Goal: Information Seeking & Learning: Learn about a topic

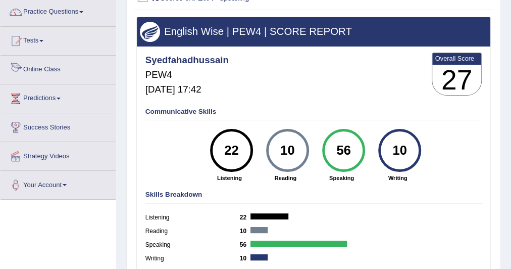
click at [52, 68] on link "Online Class" at bounding box center [58, 68] width 115 height 25
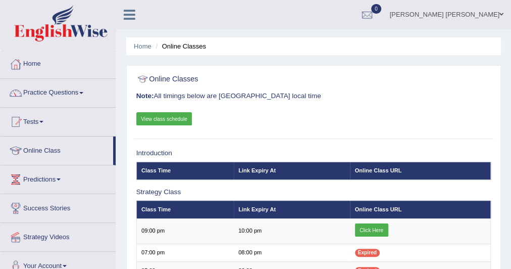
scroll to position [40, 0]
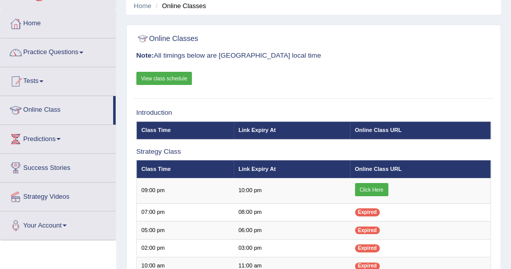
click at [171, 73] on link "View class schedule" at bounding box center [164, 78] width 56 height 13
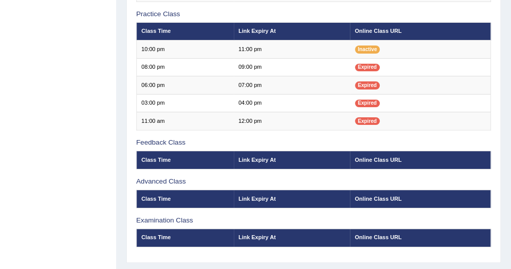
scroll to position [336, 0]
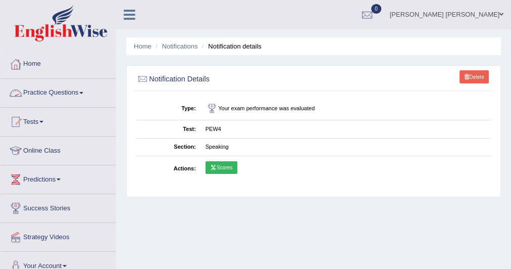
drag, startPoint x: 0, startPoint y: 0, endPoint x: 62, endPoint y: 101, distance: 118.5
click at [62, 101] on link "Practice Questions" at bounding box center [58, 91] width 115 height 25
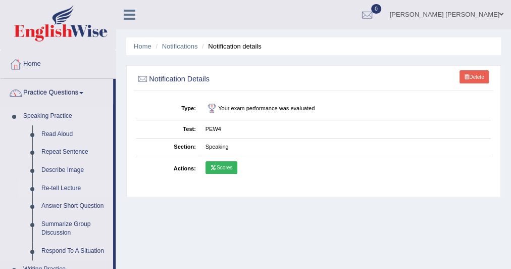
click at [74, 191] on link "Re-tell Lecture" at bounding box center [75, 188] width 76 height 18
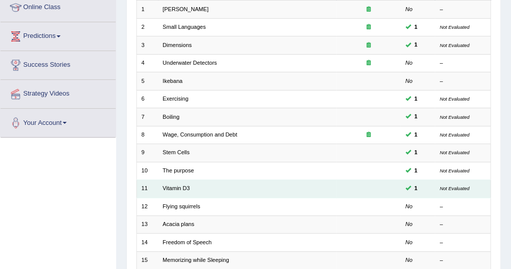
scroll to position [162, 0]
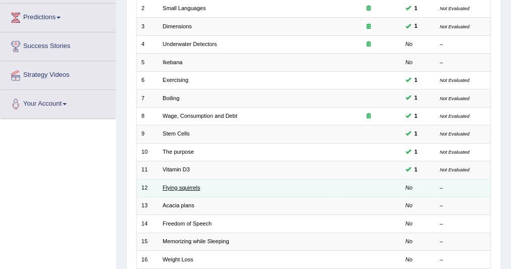
click at [178, 186] on link "Flying squirrels" at bounding box center [181, 187] width 37 height 6
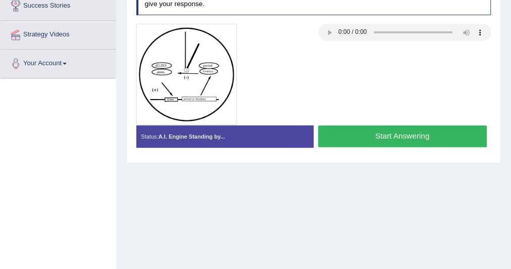
scroll to position [81, 0]
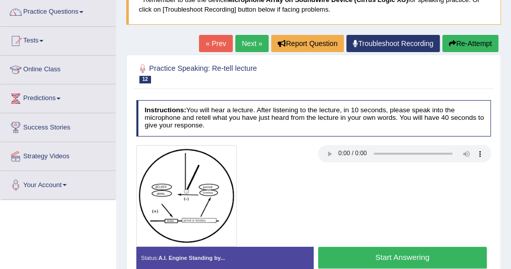
click at [246, 46] on link "Next »" at bounding box center [251, 43] width 33 height 17
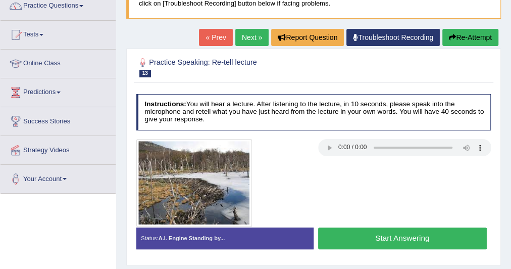
scroll to position [81, 0]
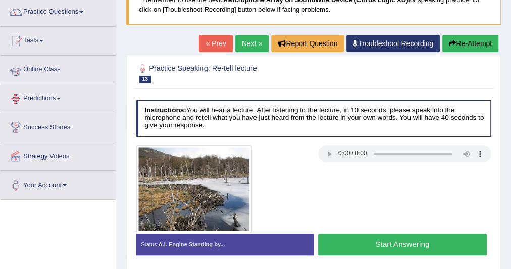
click at [53, 72] on link "Online Class" at bounding box center [58, 68] width 115 height 25
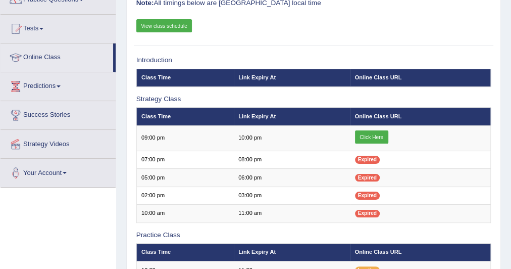
scroll to position [202, 0]
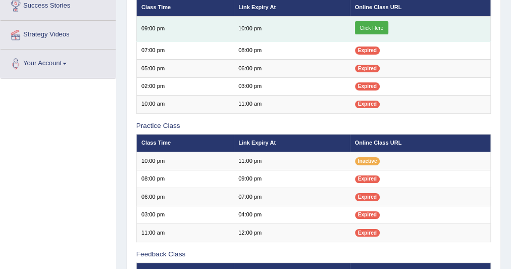
click at [376, 25] on link "Click Here" at bounding box center [371, 27] width 33 height 13
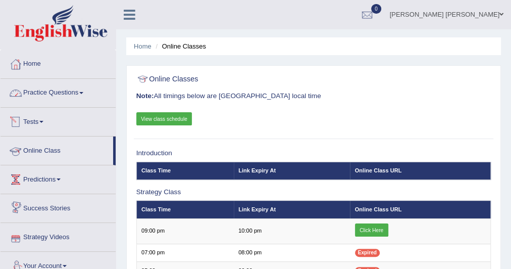
click at [71, 91] on link "Practice Questions" at bounding box center [58, 91] width 115 height 25
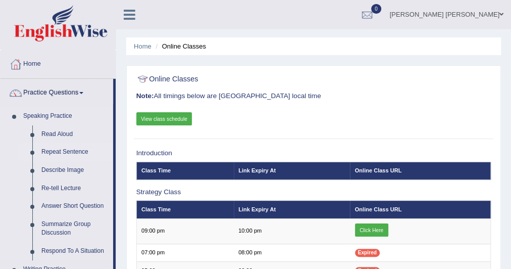
click at [64, 148] on link "Repeat Sentence" at bounding box center [75, 152] width 76 height 18
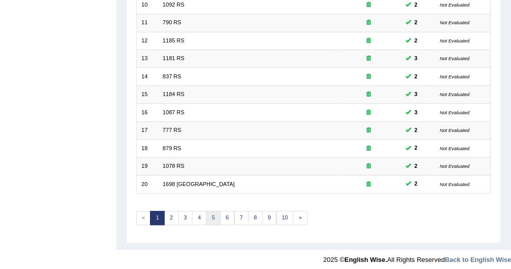
click at [206, 218] on link "5" at bounding box center [213, 217] width 15 height 14
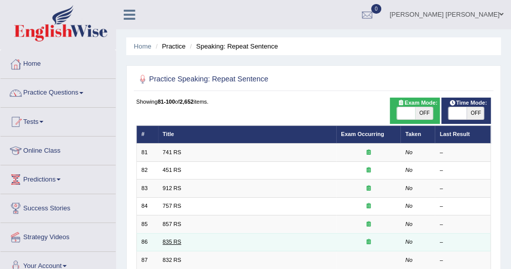
click at [171, 241] on link "835 RS" at bounding box center [172, 241] width 19 height 6
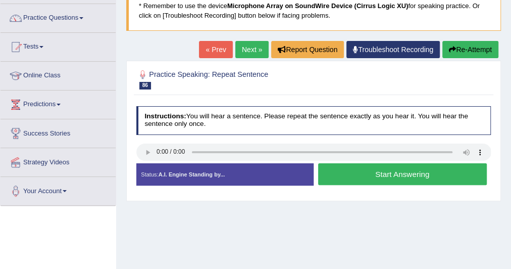
scroll to position [81, 0]
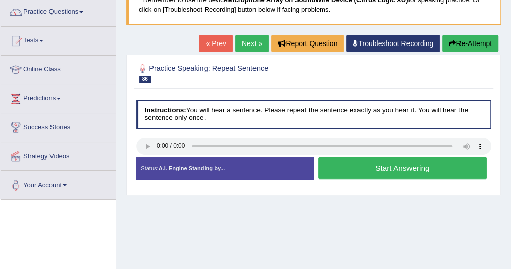
click at [383, 170] on button "Start Answering" at bounding box center [402, 168] width 169 height 22
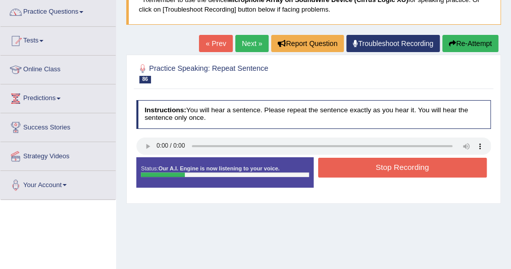
click at [381, 170] on button "Stop Recording" at bounding box center [402, 167] width 169 height 20
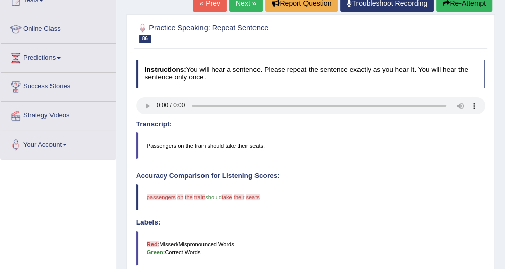
scroll to position [40, 0]
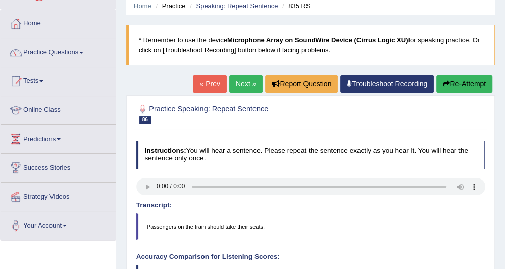
click at [206, 85] on link "« Prev" at bounding box center [209, 83] width 33 height 17
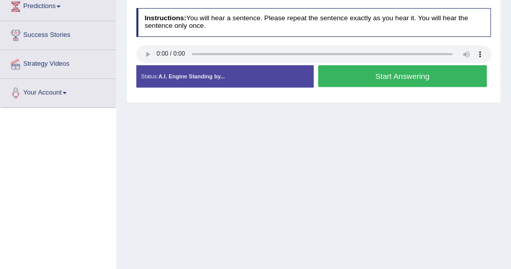
scroll to position [202, 0]
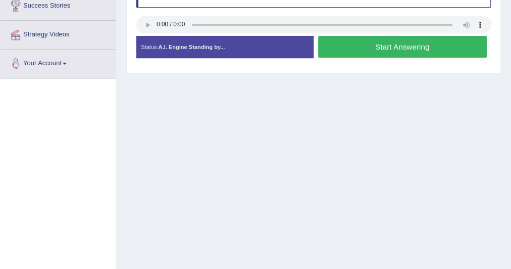
click at [372, 45] on button "Start Answering" at bounding box center [402, 47] width 169 height 22
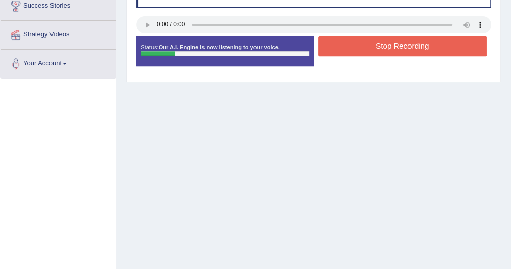
click at [384, 45] on button "Stop Recording" at bounding box center [402, 46] width 169 height 20
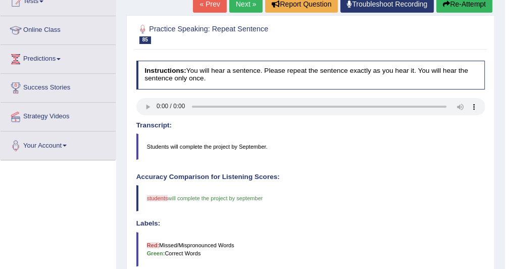
scroll to position [105, 0]
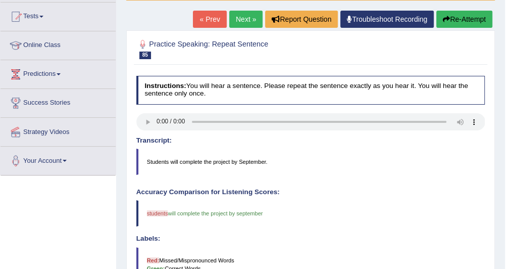
click at [215, 20] on link "« Prev" at bounding box center [209, 19] width 33 height 17
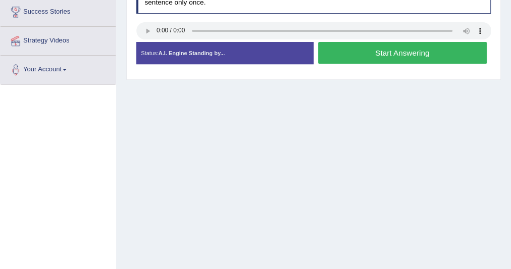
scroll to position [202, 0]
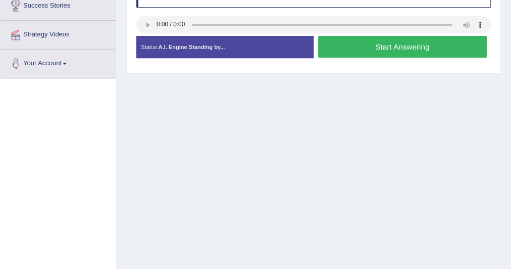
click at [352, 43] on button "Start Answering" at bounding box center [402, 47] width 169 height 22
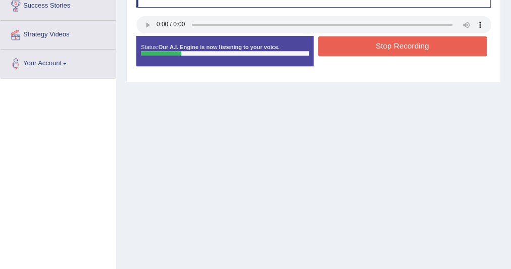
click at [355, 47] on button "Stop Recording" at bounding box center [402, 46] width 169 height 20
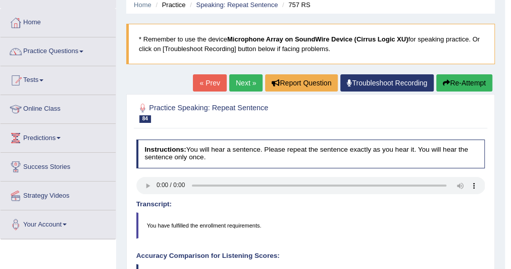
scroll to position [40, 0]
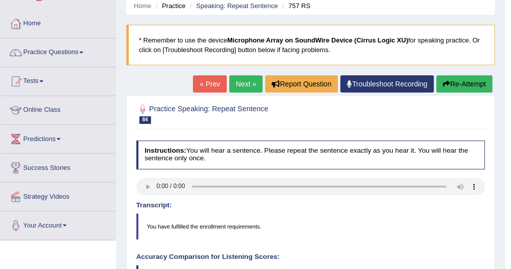
click at [214, 81] on link "« Prev" at bounding box center [209, 83] width 33 height 17
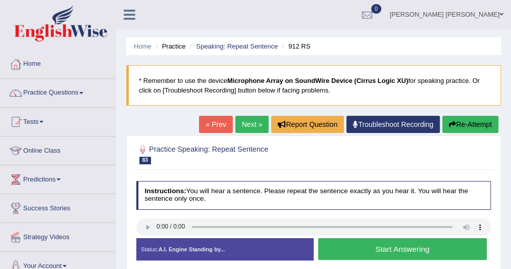
drag, startPoint x: 178, startPoint y: 189, endPoint x: 516, endPoint y: 10, distance: 382.7
drag, startPoint x: 516, startPoint y: 10, endPoint x: 337, endPoint y: 164, distance: 236.6
click at [337, 164] on div at bounding box center [313, 154] width 355 height 26
click at [375, 247] on button "Start Answering" at bounding box center [402, 249] width 169 height 22
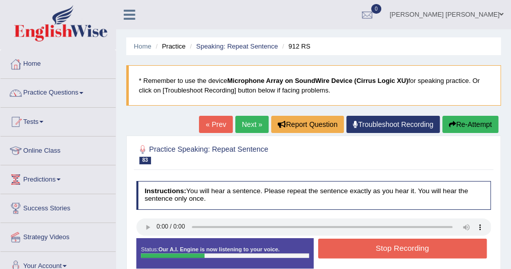
click at [397, 250] on button "Stop Recording" at bounding box center [402, 248] width 169 height 20
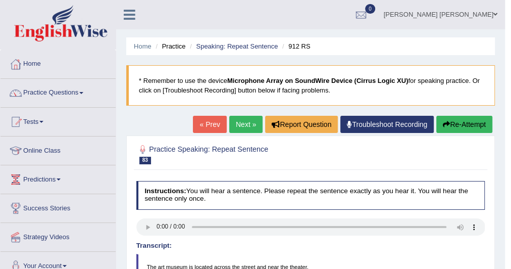
click at [217, 119] on link "« Prev" at bounding box center [209, 124] width 33 height 17
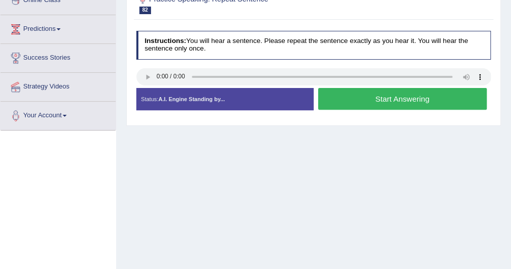
scroll to position [162, 0]
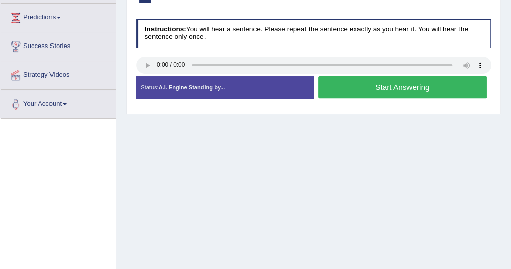
click at [372, 90] on button "Start Answering" at bounding box center [402, 87] width 169 height 22
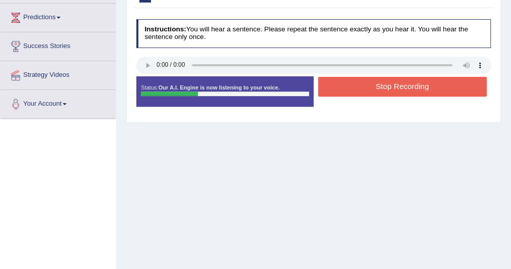
click at [391, 86] on button "Stop Recording" at bounding box center [402, 87] width 169 height 20
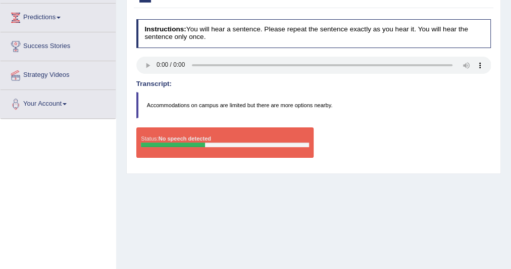
scroll to position [40, 0]
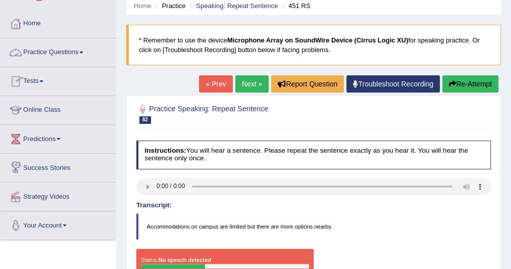
click at [65, 138] on link "Predictions" at bounding box center [58, 137] width 115 height 25
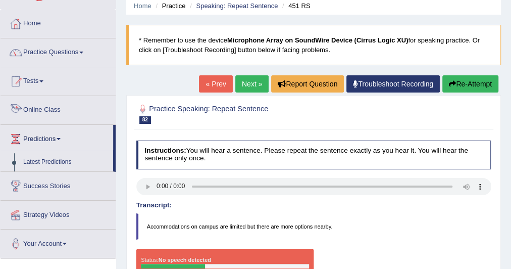
click at [49, 107] on link "Online Class" at bounding box center [58, 108] width 115 height 25
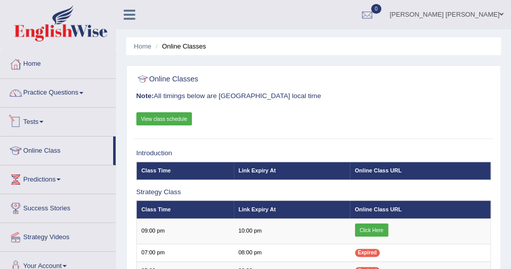
click at [37, 115] on link "Tests" at bounding box center [58, 120] width 115 height 25
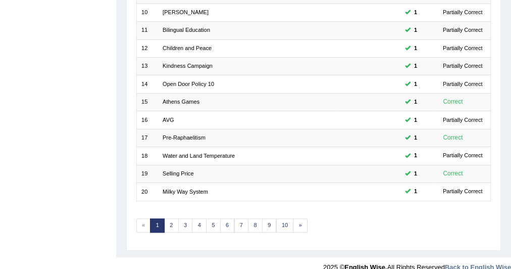
scroll to position [308, 0]
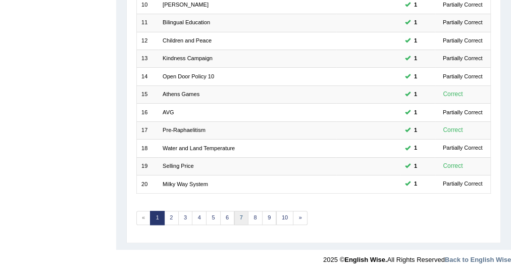
click at [240, 210] on link "7" at bounding box center [241, 217] width 15 height 14
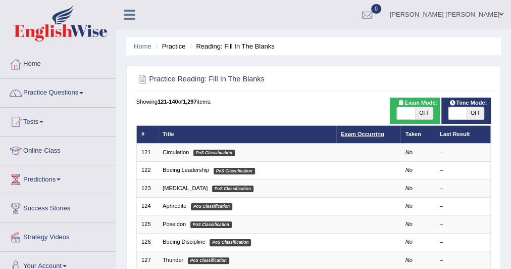
click at [367, 132] on link "Exam Occurring" at bounding box center [362, 134] width 43 height 6
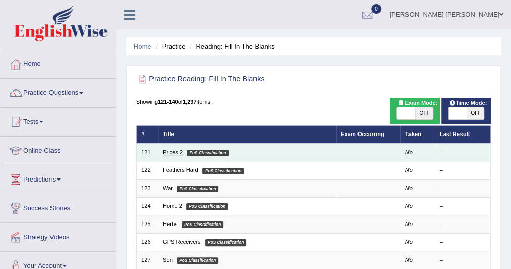
click at [170, 152] on link "Prices 2" at bounding box center [173, 152] width 20 height 6
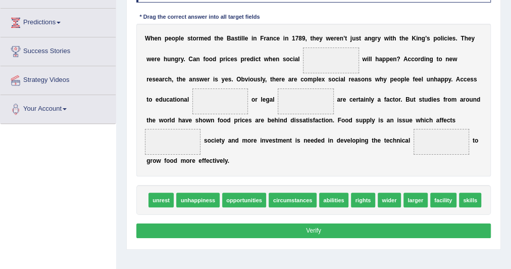
scroll to position [175, 0]
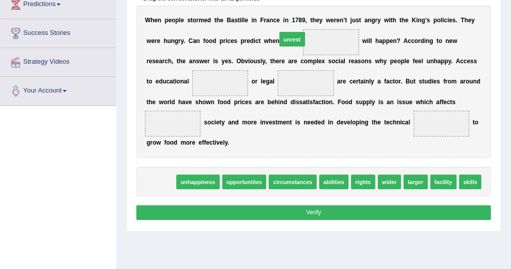
drag, startPoint x: 165, startPoint y: 184, endPoint x: 319, endPoint y: 17, distance: 227.2
click at [319, 17] on div "Instructions: In the text below some words are missing. Drag words from the box…" at bounding box center [313, 89] width 359 height 276
drag, startPoint x: 152, startPoint y: 182, endPoint x: 318, endPoint y: 9, distance: 239.9
click at [318, 9] on div "Instructions: In the text below some words are missing. Drag words from the box…" at bounding box center [313, 89] width 359 height 276
drag, startPoint x: 162, startPoint y: 185, endPoint x: 333, endPoint y: 19, distance: 238.5
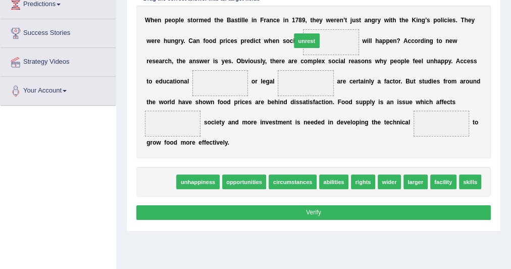
click at [333, 19] on div "Instructions: In the text below some words are missing. Drag words from the box…" at bounding box center [313, 89] width 359 height 276
click at [163, 179] on span "unrest" at bounding box center [161, 181] width 26 height 15
drag, startPoint x: 163, startPoint y: 179, endPoint x: 312, endPoint y: 24, distance: 214.9
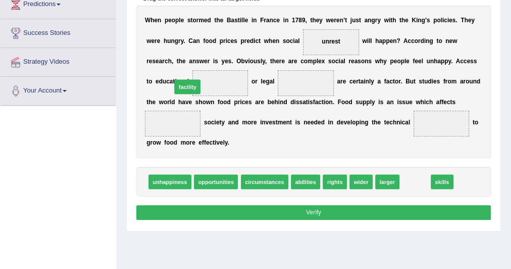
drag, startPoint x: 409, startPoint y: 179, endPoint x: 142, endPoint y: 68, distance: 289.9
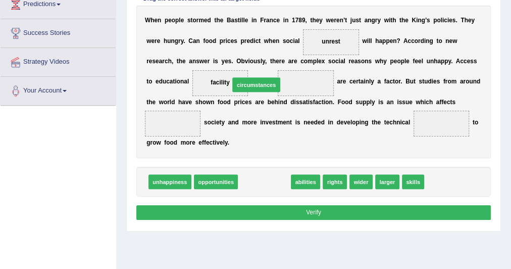
drag, startPoint x: 266, startPoint y: 183, endPoint x: 256, endPoint y: 69, distance: 114.5
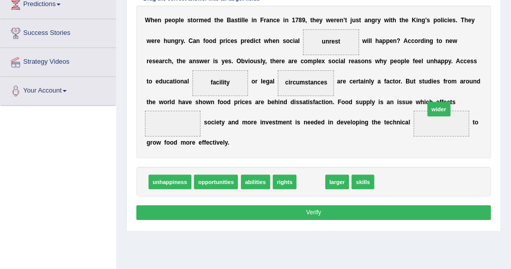
drag, startPoint x: 296, startPoint y: 182, endPoint x: 447, endPoint y: 97, distance: 172.7
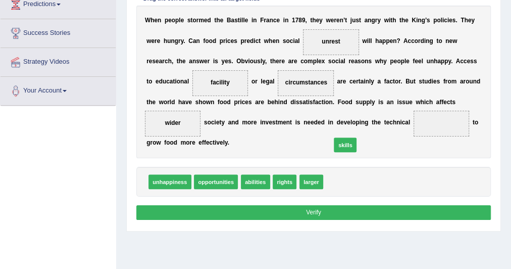
drag, startPoint x: 324, startPoint y: 182, endPoint x: 337, endPoint y: 133, distance: 50.8
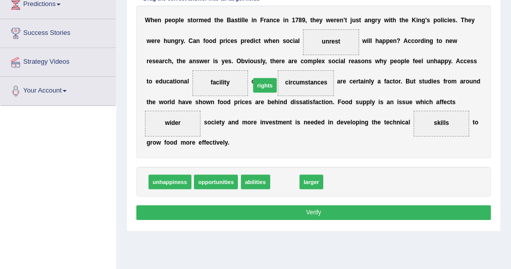
drag, startPoint x: 279, startPoint y: 180, endPoint x: 255, endPoint y: 67, distance: 115.9
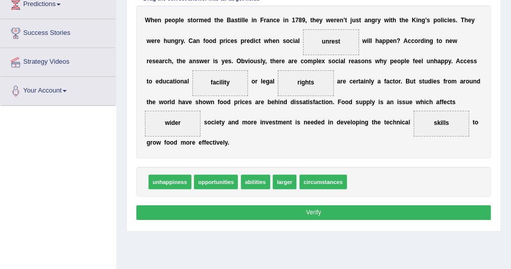
click at [308, 210] on button "Verify" at bounding box center [313, 212] width 355 height 15
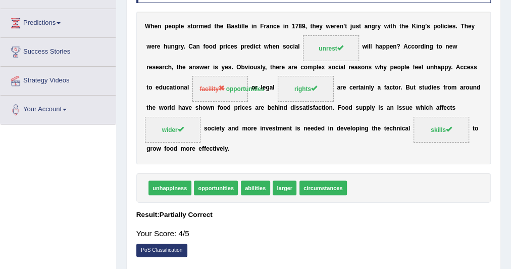
scroll to position [0, 0]
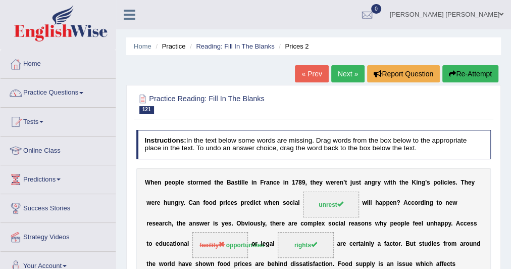
click at [307, 71] on link "« Prev" at bounding box center [311, 73] width 33 height 17
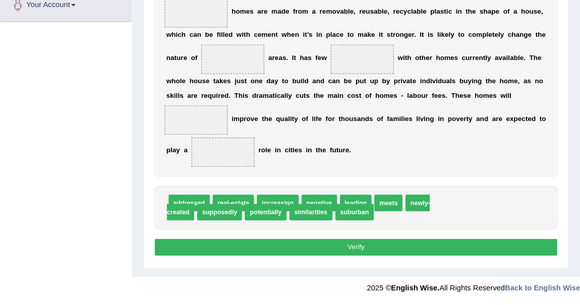
scroll to position [225, 0]
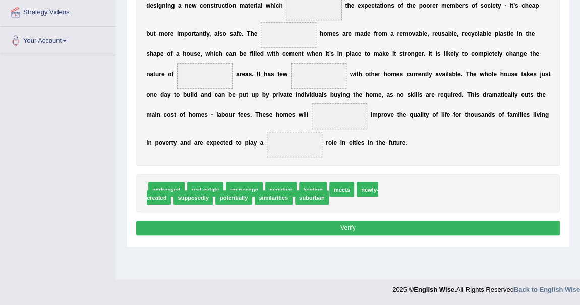
drag, startPoint x: 516, startPoint y: 3, endPoint x: 84, endPoint y: 135, distance: 452.4
click at [89, 136] on div "Toggle navigation Home Practice Questions Speaking Practice Read Aloud Repeat S…" at bounding box center [290, 37] width 580 height 525
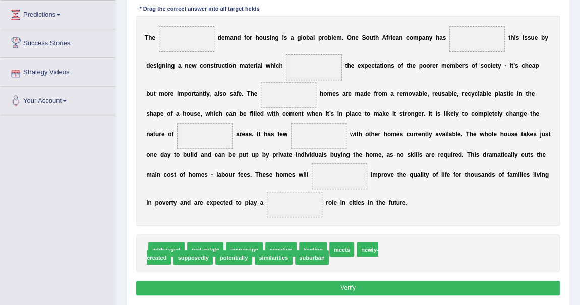
scroll to position [179, 0]
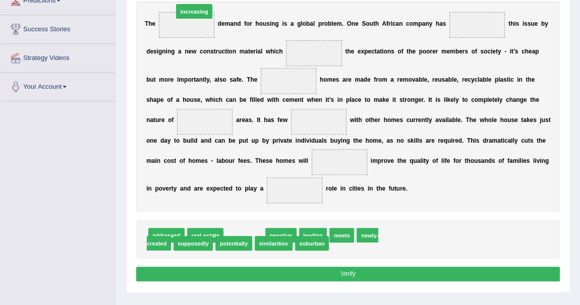
drag, startPoint x: 245, startPoint y: 247, endPoint x: 186, endPoint y: -17, distance: 270.5
drag, startPoint x: 244, startPoint y: 253, endPoint x: 179, endPoint y: -11, distance: 271.4
drag, startPoint x: 234, startPoint y: 244, endPoint x: 164, endPoint y: -27, distance: 279.9
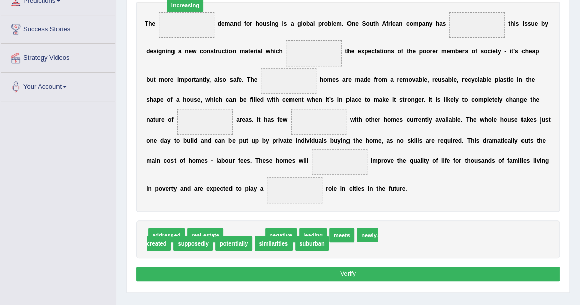
drag, startPoint x: 246, startPoint y: 250, endPoint x: 179, endPoint y: -14, distance: 272.3
drag, startPoint x: 244, startPoint y: 253, endPoint x: 174, endPoint y: -9, distance: 271.8
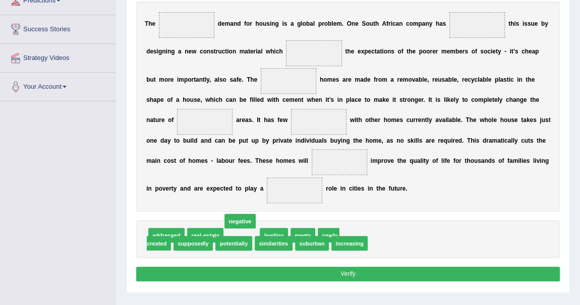
drag, startPoint x: 246, startPoint y: 253, endPoint x: 244, endPoint y: 235, distance: 18.3
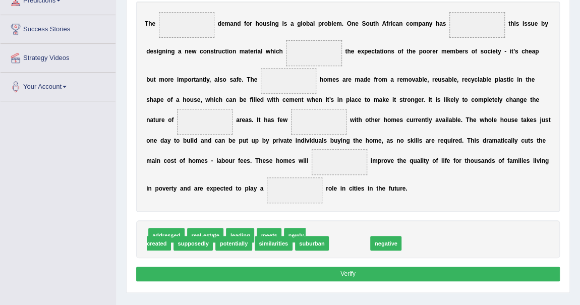
drag, startPoint x: 498, startPoint y: 249, endPoint x: 141, endPoint y: -23, distance: 449.2
click at [368, 250] on span "increasing" at bounding box center [350, 243] width 36 height 15
drag, startPoint x: 501, startPoint y: 250, endPoint x: 131, endPoint y: -22, distance: 459.7
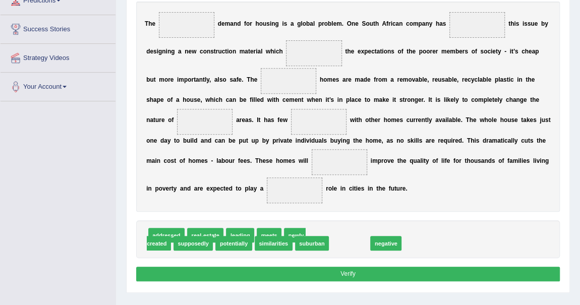
drag, startPoint x: 497, startPoint y: 255, endPoint x: 135, endPoint y: -9, distance: 448.0
drag, startPoint x: 502, startPoint y: 252, endPoint x: 139, endPoint y: -19, distance: 452.7
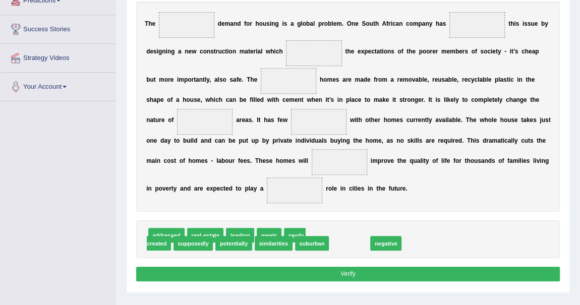
drag, startPoint x: 502, startPoint y: 253, endPoint x: 131, endPoint y: -14, distance: 457.5
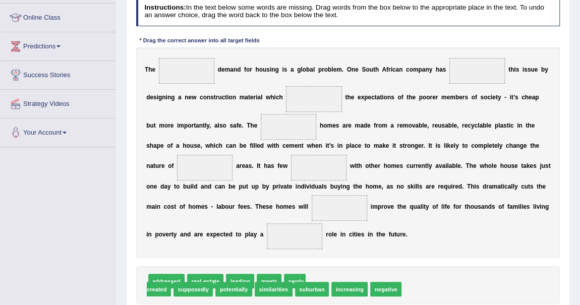
click at [368, 268] on span "increasing" at bounding box center [350, 289] width 36 height 15
drag, startPoint x: 499, startPoint y: 293, endPoint x: 128, endPoint y: 28, distance: 455.9
click at [128, 28] on div "Practice Reading: Fill In The Blanks 120 Home 2 Instructions: In the text below…" at bounding box center [348, 145] width 444 height 387
click at [368, 268] on span "increasing" at bounding box center [350, 289] width 36 height 15
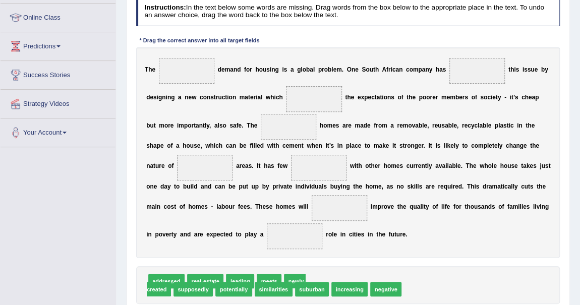
click at [368, 268] on span "increasing" at bounding box center [350, 289] width 36 height 15
drag, startPoint x: 500, startPoint y: 298, endPoint x: 129, endPoint y: 24, distance: 460.9
click at [129, 24] on div "Practice Reading: Fill In The Blanks 120 Home 2 Instructions: In the text below…" at bounding box center [348, 145] width 444 height 387
drag, startPoint x: 531, startPoint y: 300, endPoint x: 119, endPoint y: 38, distance: 488.6
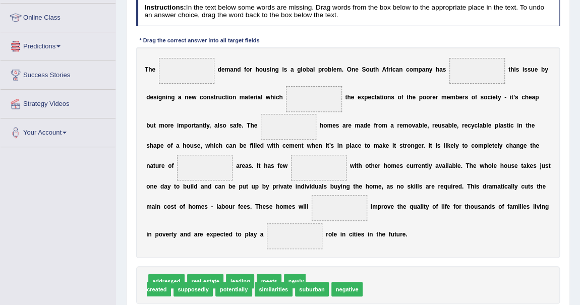
click at [119, 38] on div "Home Practice Reading: Fill In The Blanks Home 2 « Prev Next » Report Question …" at bounding box center [348, 119] width 464 height 505
click at [402, 268] on span "increasing" at bounding box center [383, 289] width 36 height 15
drag, startPoint x: 526, startPoint y: 295, endPoint x: 105, endPoint y: 31, distance: 496.9
click at [105, 31] on div "Toggle navigation Home Practice Questions Speaking Practice Read Aloud Repeat S…" at bounding box center [290, 129] width 580 height 525
drag, startPoint x: 527, startPoint y: 294, endPoint x: 122, endPoint y: 33, distance: 482.4
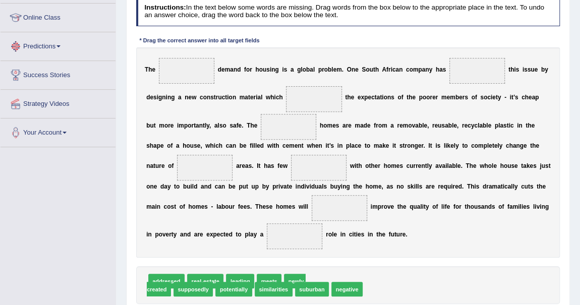
click at [122, 33] on div "Home Practice Reading: Fill In The Blanks Home 2 « Prev Next » Report Question …" at bounding box center [348, 119] width 464 height 505
click at [402, 268] on span "increasing" at bounding box center [383, 289] width 36 height 15
drag, startPoint x: 526, startPoint y: 297, endPoint x: 128, endPoint y: 42, distance: 473.1
click at [128, 42] on div "Practice Reading: Fill In The Blanks 120 Home 2 Instructions: In the text below…" at bounding box center [348, 145] width 444 height 387
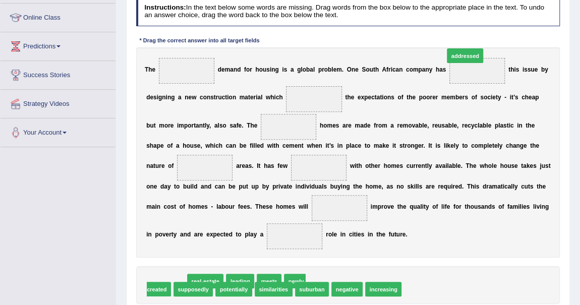
drag, startPoint x: 170, startPoint y: 294, endPoint x: 521, endPoint y: 29, distance: 440.5
click at [510, 29] on div "Instructions: In the text below some words are missing. Drag words from the box…" at bounding box center [348, 164] width 429 height 342
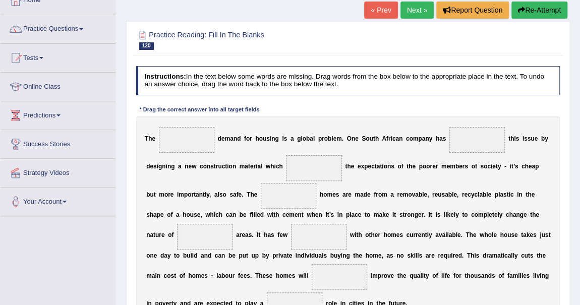
scroll to position [0, 0]
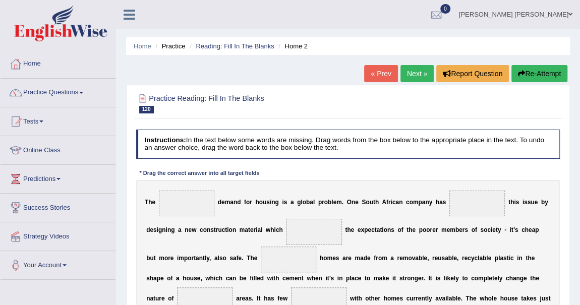
click at [384, 70] on link "« Prev" at bounding box center [380, 73] width 33 height 17
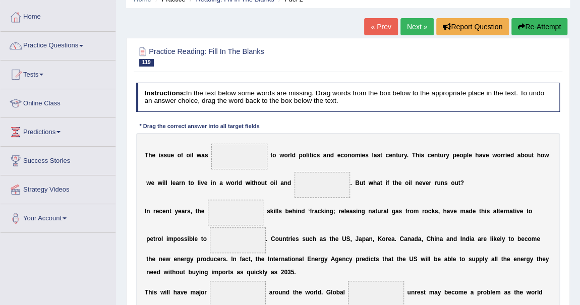
scroll to position [45, 0]
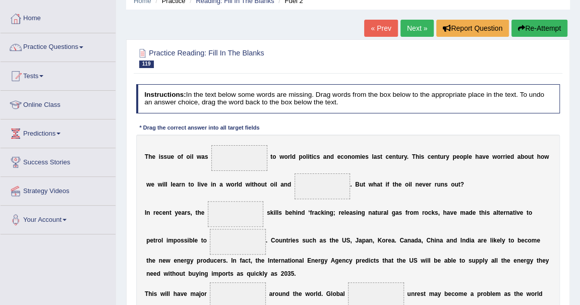
click at [386, 28] on link "« Prev" at bounding box center [380, 28] width 33 height 17
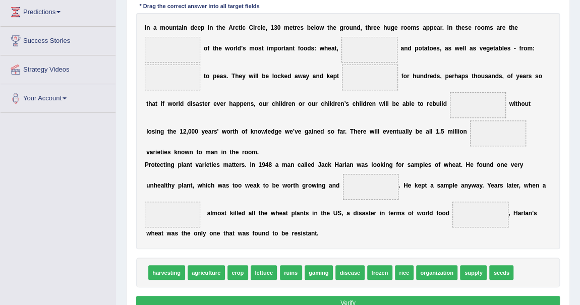
scroll to position [179, 0]
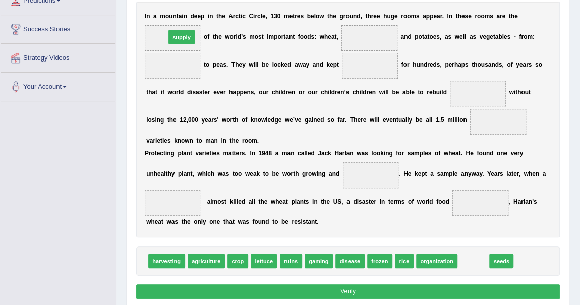
drag, startPoint x: 462, startPoint y: 259, endPoint x: 119, endPoint y: -5, distance: 433.4
drag, startPoint x: 463, startPoint y: 259, endPoint x: 125, endPoint y: 10, distance: 420.6
click at [125, 10] on div "Home Practice Reading: Fill In The Blanks Seeds 2 « Prev Next » Report Question…" at bounding box center [348, 73] width 464 height 505
drag, startPoint x: 466, startPoint y: 258, endPoint x: 165, endPoint y: 36, distance: 373.7
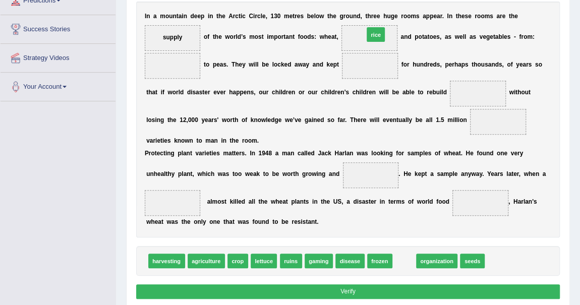
drag, startPoint x: 393, startPoint y: 263, endPoint x: 359, endPoint y: -4, distance: 268.6
drag, startPoint x: 393, startPoint y: 265, endPoint x: 360, endPoint y: 35, distance: 232.0
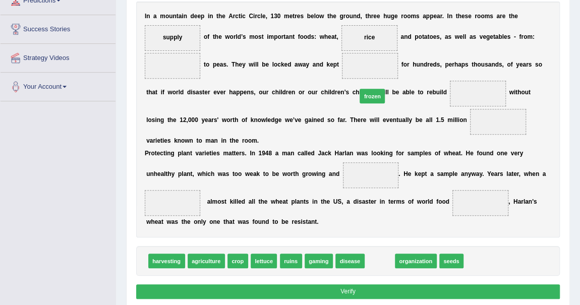
drag, startPoint x: 368, startPoint y: 262, endPoint x: 360, endPoint y: 68, distance: 194.0
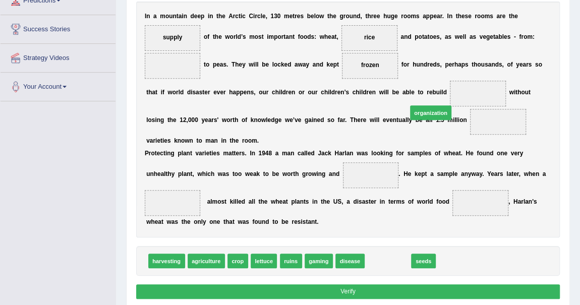
drag, startPoint x: 390, startPoint y: 260, endPoint x: 441, endPoint y: 87, distance: 180.8
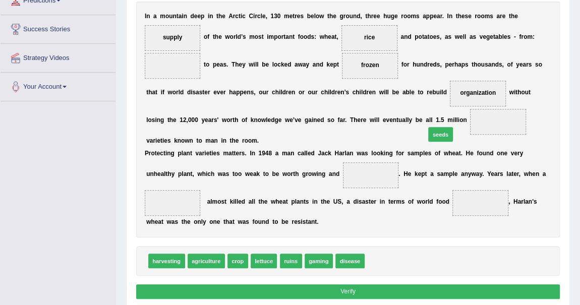
drag, startPoint x: 376, startPoint y: 265, endPoint x: 448, endPoint y: 116, distance: 165.5
drag, startPoint x: 385, startPoint y: 261, endPoint x: 433, endPoint y: 92, distance: 176.4
drag, startPoint x: 290, startPoint y: 259, endPoint x: 313, endPoint y: 180, distance: 82.6
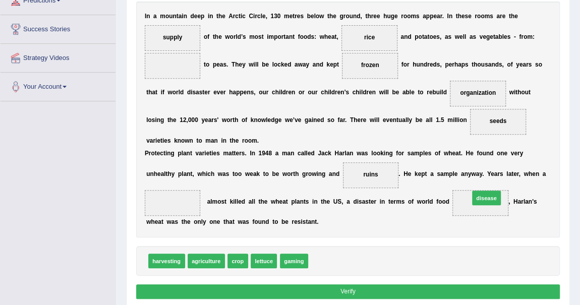
drag, startPoint x: 321, startPoint y: 258, endPoint x: 510, endPoint y: 184, distance: 203.8
drag, startPoint x: 434, startPoint y: 131, endPoint x: 188, endPoint y: 81, distance: 251.2
click at [188, 81] on div "I n a m o u n t a i n d e e p i n t h e A r c t i c C i r c l e , 1 3 0 m e t r…" at bounding box center [348, 120] width 425 height 236
drag, startPoint x: 422, startPoint y: 120, endPoint x: 174, endPoint y: 73, distance: 252.7
drag, startPoint x: 184, startPoint y: 70, endPoint x: 326, endPoint y: 91, distance: 143.3
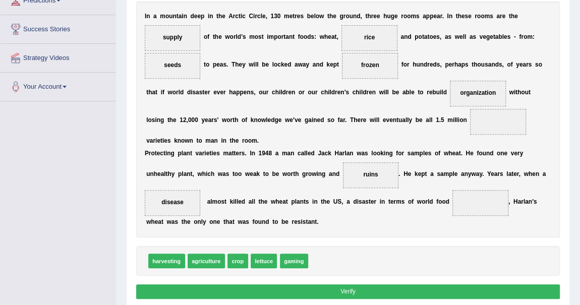
click at [469, 115] on div "I n a m o u n t a i n d e e p i n t h e A r c t i c C i r c l e , 1 3 0 m e t r…" at bounding box center [348, 120] width 425 height 236
drag, startPoint x: 186, startPoint y: 68, endPoint x: 309, endPoint y: 84, distance: 124.8
click at [366, 115] on div "I n a m o u n t a i n d e e p i n t h e A r c t i c C i r c l e , 1 3 0 m e t r…" at bounding box center [348, 120] width 425 height 236
drag, startPoint x: 171, startPoint y: 65, endPoint x: 459, endPoint y: 131, distance: 296.2
drag, startPoint x: 258, startPoint y: 262, endPoint x: 160, endPoint y: 69, distance: 217.2
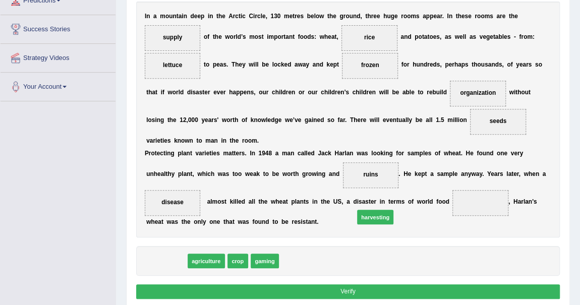
drag, startPoint x: 162, startPoint y: 261, endPoint x: 406, endPoint y: 210, distance: 249.2
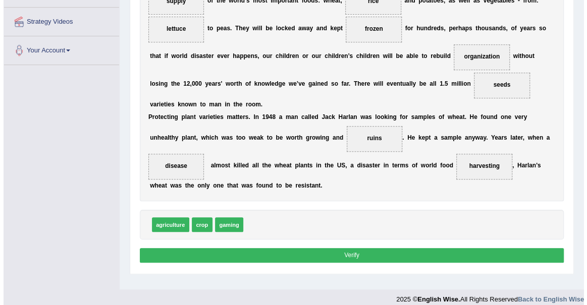
scroll to position [225, 0]
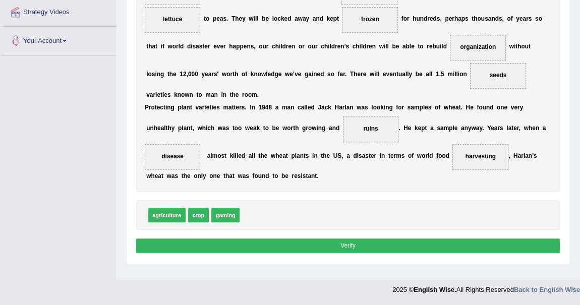
click at [383, 244] on button "Verify" at bounding box center [348, 246] width 425 height 15
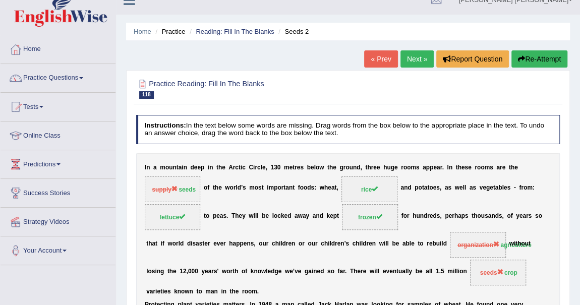
scroll to position [0, 0]
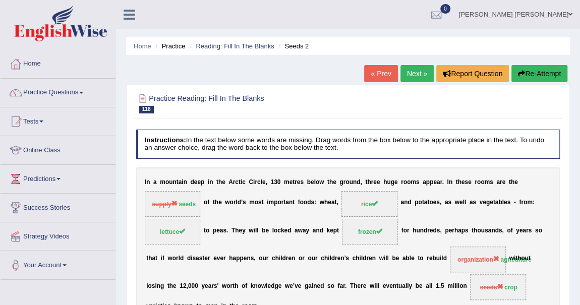
click at [551, 69] on button "Re-Attempt" at bounding box center [540, 73] width 56 height 17
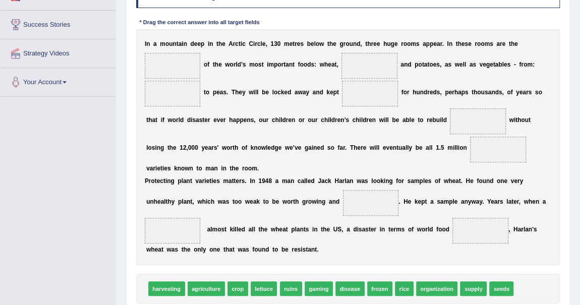
scroll to position [184, 0]
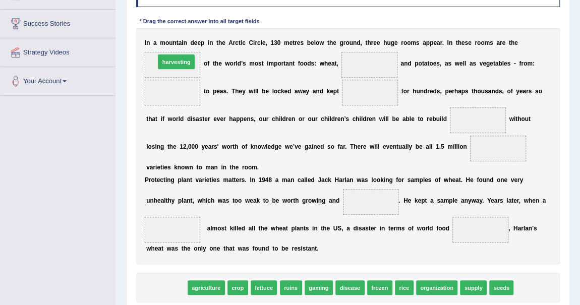
drag, startPoint x: 170, startPoint y: 284, endPoint x: 181, endPoint y: 8, distance: 276.4
click at [181, 8] on div "Instructions: In the text below some words are missing. Drag words from the box…" at bounding box center [348, 153] width 429 height 359
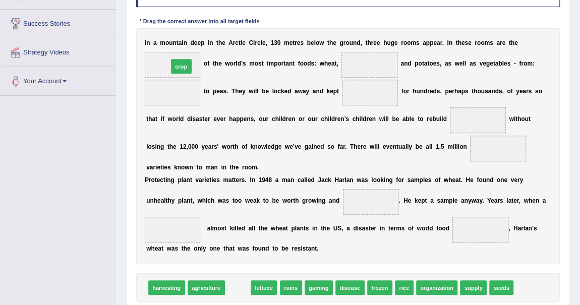
drag, startPoint x: 237, startPoint y: 287, endPoint x: 170, endPoint y: 26, distance: 269.3
click at [170, 26] on div "Instructions: In the text below some words are missing. Drag words from the box…" at bounding box center [348, 153] width 429 height 359
drag, startPoint x: 235, startPoint y: 282, endPoint x: 151, endPoint y: 11, distance: 283.7
click at [151, 11] on div "Instructions: In the text below some words are missing. Drag words from the box…" at bounding box center [348, 153] width 429 height 359
drag, startPoint x: 232, startPoint y: 282, endPoint x: 230, endPoint y: 291, distance: 9.2
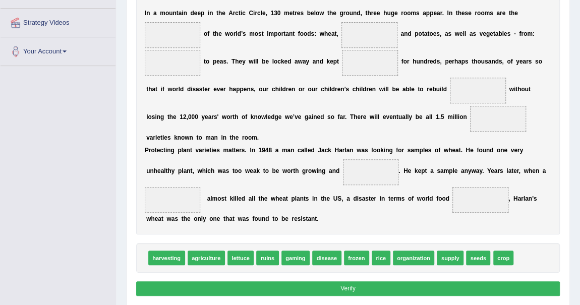
scroll to position [200, 0]
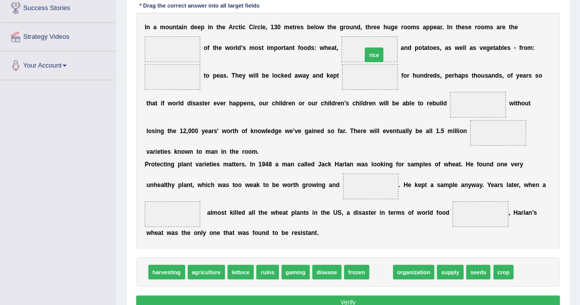
drag, startPoint x: 373, startPoint y: 267, endPoint x: 364, endPoint y: 11, distance: 255.5
click at [364, 11] on div "Instructions: In the text below some words are missing. Drag words from the box…" at bounding box center [348, 137] width 429 height 359
click at [373, 272] on span "rice" at bounding box center [381, 272] width 19 height 15
drag, startPoint x: 373, startPoint y: 272, endPoint x: 374, endPoint y: 24, distance: 247.8
click at [374, 24] on div "Instructions: In the text below some words are missing. Drag words from the box…" at bounding box center [348, 137] width 429 height 359
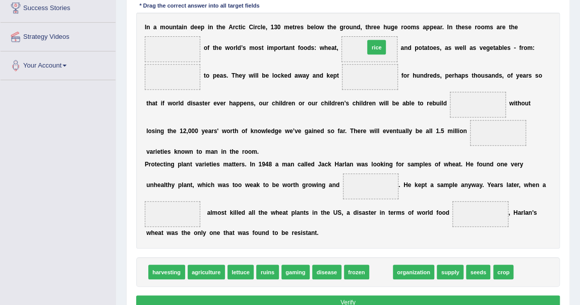
drag, startPoint x: 372, startPoint y: 272, endPoint x: 366, endPoint y: 8, distance: 264.0
click at [366, 8] on div "Instructions: In the text below some words are missing. Drag words from the box…" at bounding box center [348, 137] width 429 height 359
drag, startPoint x: 375, startPoint y: 269, endPoint x: 355, endPoint y: 44, distance: 225.5
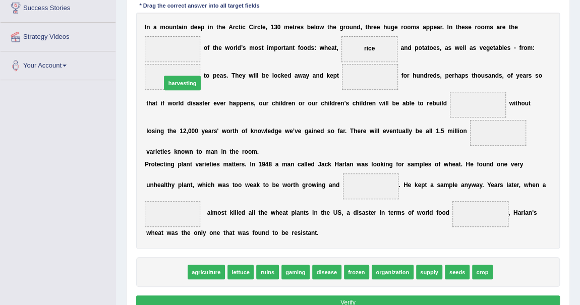
drag, startPoint x: 157, startPoint y: 268, endPoint x: 176, endPoint y: 45, distance: 223.4
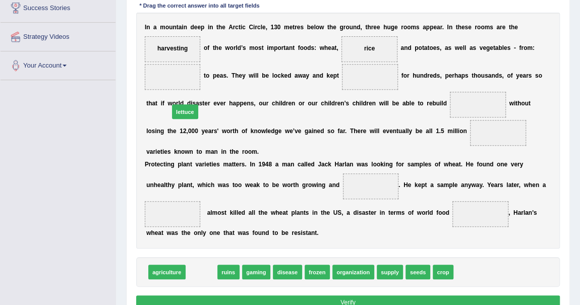
drag, startPoint x: 205, startPoint y: 267, endPoint x: 186, endPoint y: 79, distance: 188.8
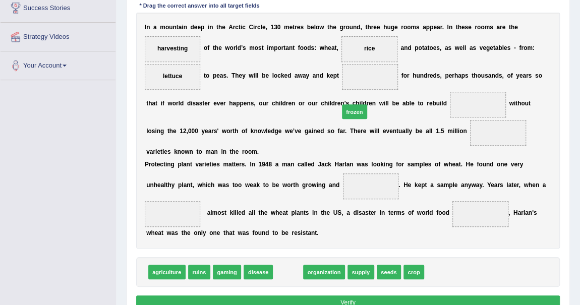
drag, startPoint x: 280, startPoint y: 265, endPoint x: 358, endPoint y: 76, distance: 203.9
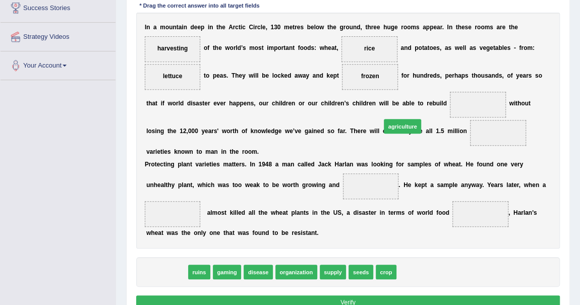
drag, startPoint x: 177, startPoint y: 271, endPoint x: 454, endPoint y: 99, distance: 326.1
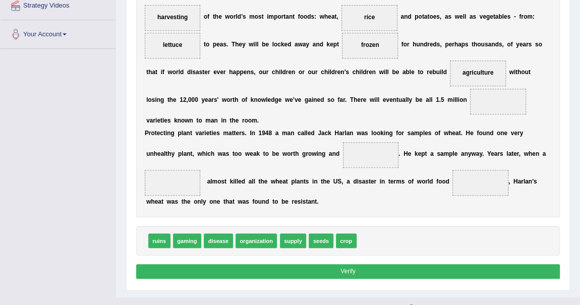
scroll to position [246, 0]
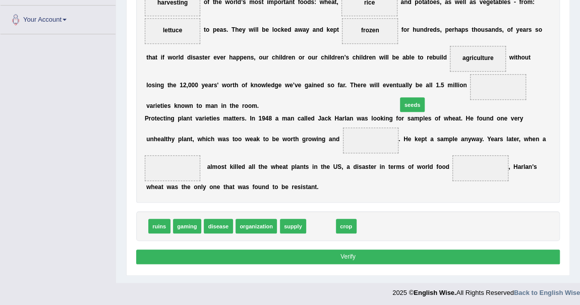
drag, startPoint x: 314, startPoint y: 220, endPoint x: 422, endPoint y: 78, distance: 177.6
drag, startPoint x: 309, startPoint y: 224, endPoint x: 313, endPoint y: 141, distance: 83.4
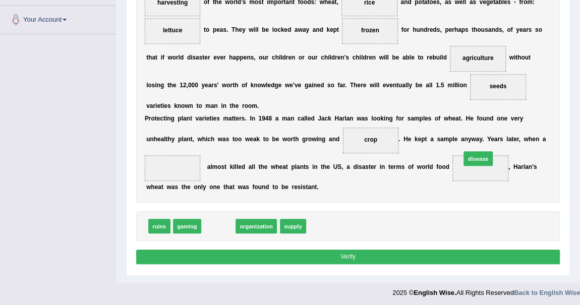
drag, startPoint x: 210, startPoint y: 225, endPoint x: 516, endPoint y: 146, distance: 315.9
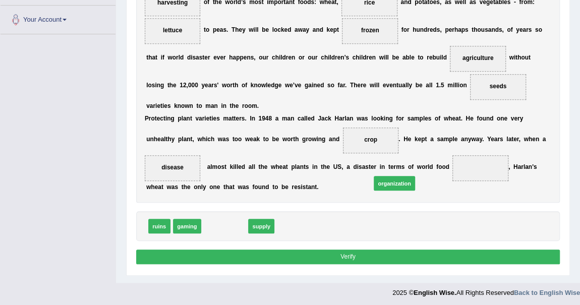
drag, startPoint x: 212, startPoint y: 225, endPoint x: 412, endPoint y: 172, distance: 207.3
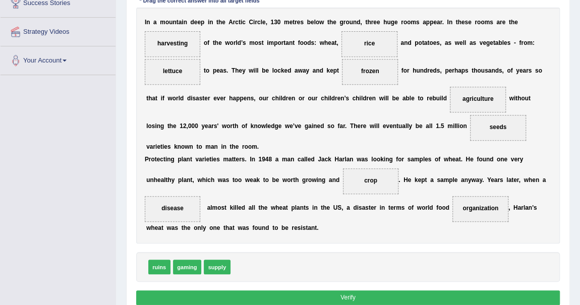
scroll to position [205, 0]
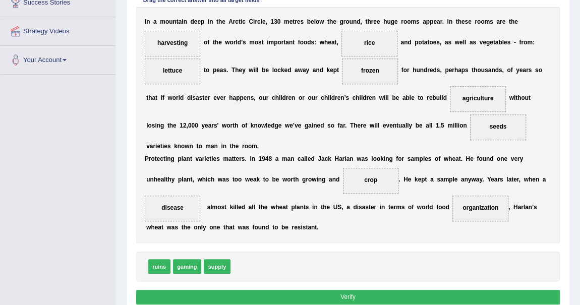
drag, startPoint x: 224, startPoint y: 273, endPoint x: 207, endPoint y: 245, distance: 32.2
click at [207, 245] on div "Instructions: In the text below some words are missing. Drag words from the box…" at bounding box center [348, 132] width 429 height 359
drag, startPoint x: 207, startPoint y: 261, endPoint x: 159, endPoint y: 48, distance: 218.5
drag, startPoint x: 170, startPoint y: 67, endPoint x: 171, endPoint y: 34, distance: 32.8
drag, startPoint x: 257, startPoint y: 265, endPoint x: 167, endPoint y: 69, distance: 216.4
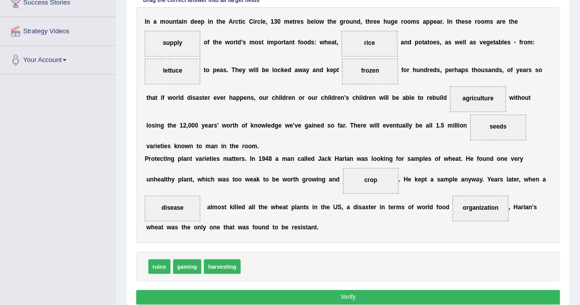
scroll to position [246, 0]
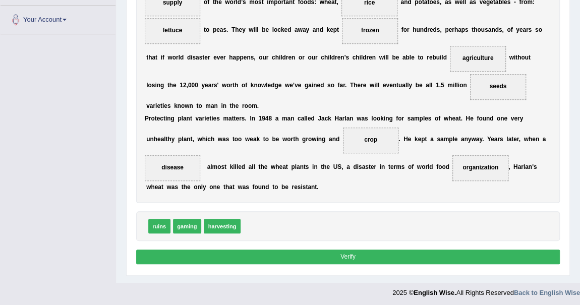
click at [352, 254] on button "Verify" at bounding box center [348, 257] width 425 height 15
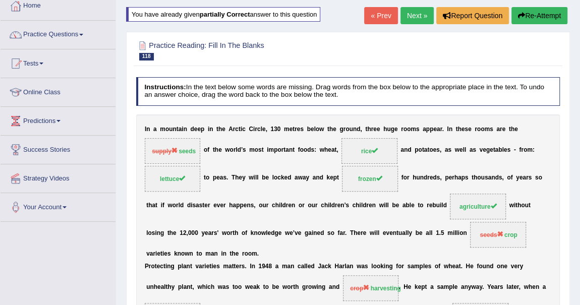
scroll to position [0, 0]
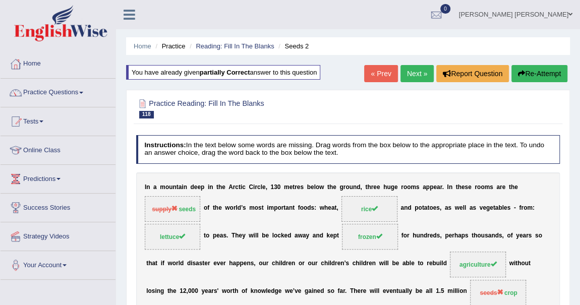
click at [390, 72] on link "« Prev" at bounding box center [380, 73] width 33 height 17
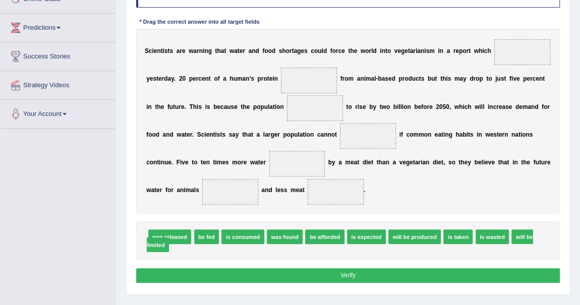
scroll to position [137, 0]
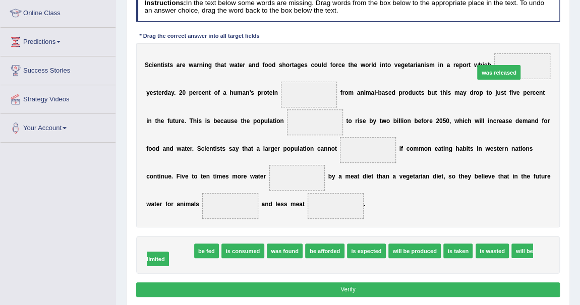
drag, startPoint x: 174, startPoint y: 248, endPoint x: 561, endPoint y: 38, distance: 440.9
click at [561, 38] on div "Instructions: In the text below some words are missing. Drag words from the box…" at bounding box center [348, 146] width 429 height 316
drag, startPoint x: 170, startPoint y: 254, endPoint x: 505, endPoint y: 71, distance: 382.0
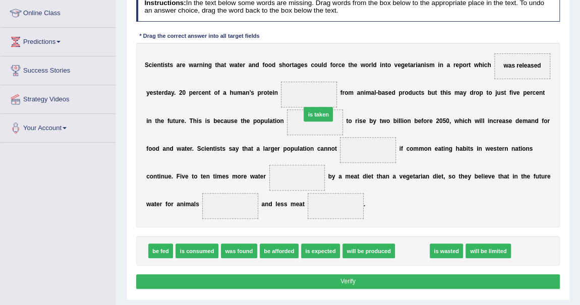
drag, startPoint x: 398, startPoint y: 248, endPoint x: 288, endPoint y: 87, distance: 194.9
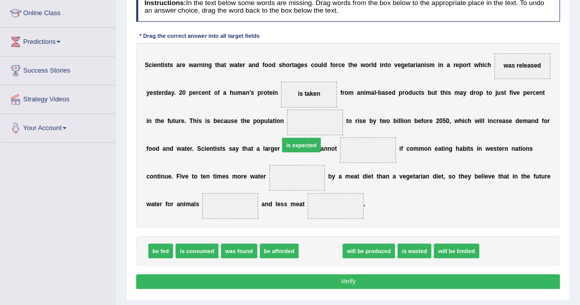
drag, startPoint x: 315, startPoint y: 250, endPoint x: 292, endPoint y: 126, distance: 126.2
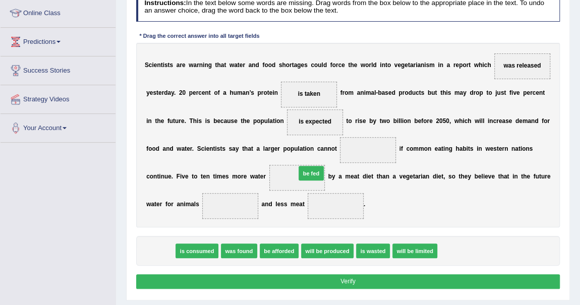
drag, startPoint x: 152, startPoint y: 251, endPoint x: 329, endPoint y: 160, distance: 199.3
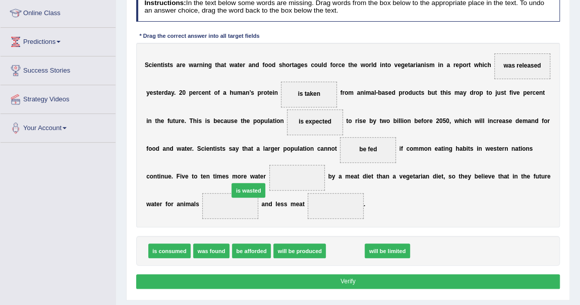
drag, startPoint x: 340, startPoint y: 254, endPoint x: 225, endPoint y: 183, distance: 134.9
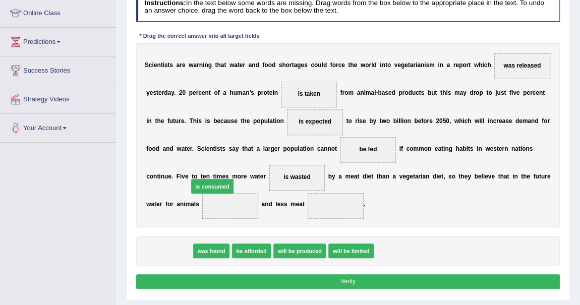
drag, startPoint x: 171, startPoint y: 247, endPoint x: 222, endPoint y: 172, distance: 90.6
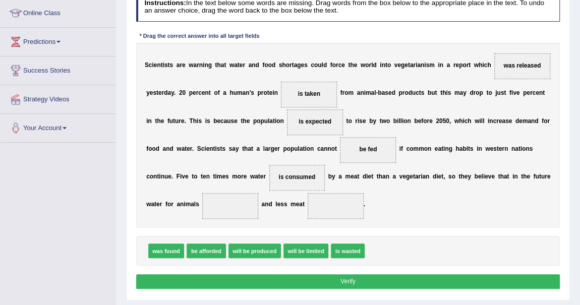
click at [203, 245] on span "be afforded" at bounding box center [206, 251] width 39 height 15
drag, startPoint x: 212, startPoint y: 251, endPoint x: 268, endPoint y: 209, distance: 70.0
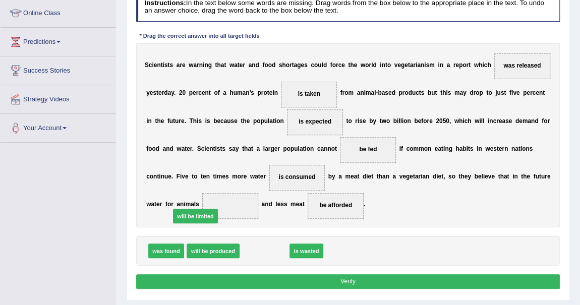
drag, startPoint x: 272, startPoint y: 252, endPoint x: 191, endPoint y: 210, distance: 91.2
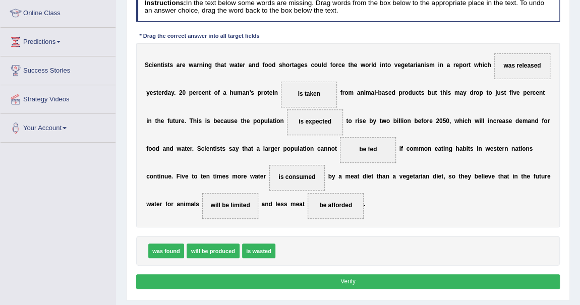
click at [266, 275] on button "Verify" at bounding box center [348, 282] width 425 height 15
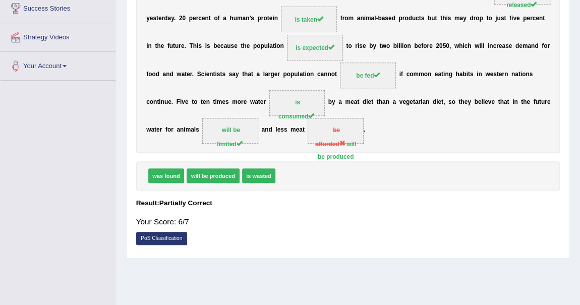
scroll to position [0, 0]
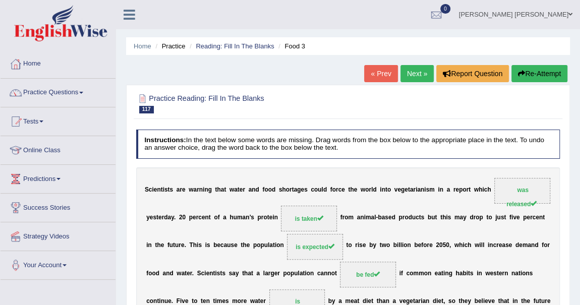
click at [378, 80] on link "« Prev" at bounding box center [380, 73] width 33 height 17
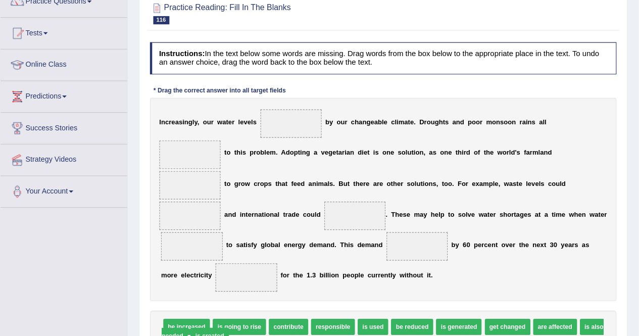
scroll to position [92, 0]
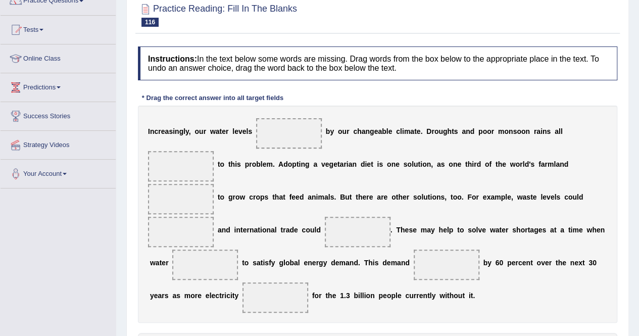
drag, startPoint x: 567, startPoint y: 1, endPoint x: 439, endPoint y: 110, distance: 168.0
click at [439, 110] on div "I n c r e a s i n g l y , o u r w a t e r l e v e l s b y o u r c h a n g e a b…" at bounding box center [377, 213] width 479 height 217
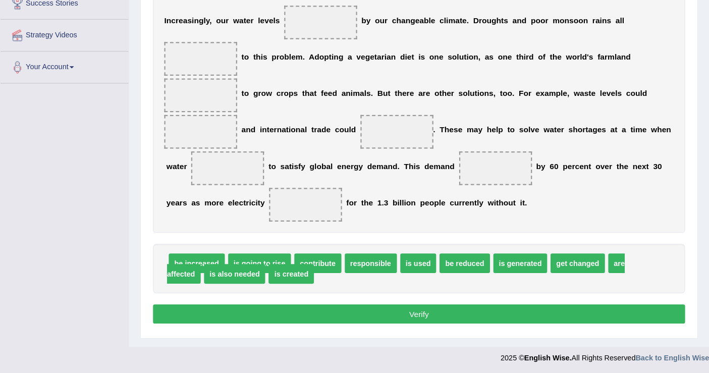
scroll to position [156, 0]
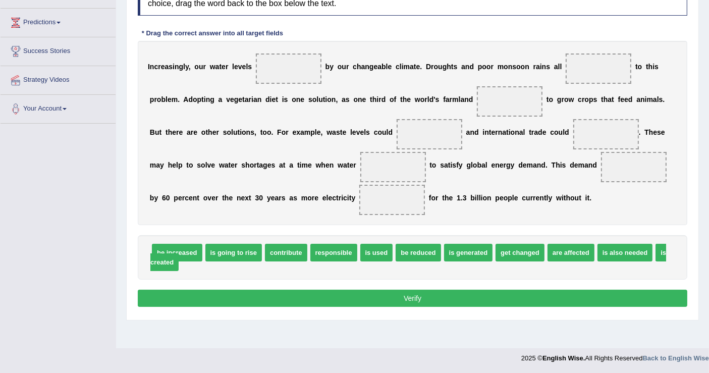
drag, startPoint x: 641, startPoint y: 1, endPoint x: 352, endPoint y: 339, distance: 444.7
click at [352, 305] on div "Home Practice Reading: Fill In The Blanks Climate 3 « Prev Next » Report Questi…" at bounding box center [412, 96] width 593 height 505
drag, startPoint x: 247, startPoint y: 250, endPoint x: 308, endPoint y: 65, distance: 195.1
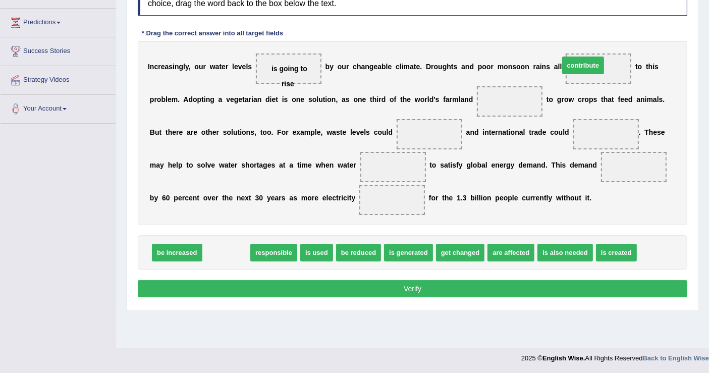
drag, startPoint x: 226, startPoint y: 253, endPoint x: 583, endPoint y: 66, distance: 403.0
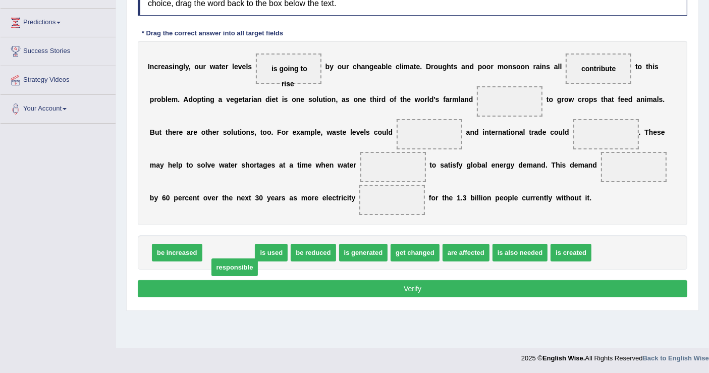
drag, startPoint x: 215, startPoint y: 254, endPoint x: 221, endPoint y: 269, distance: 15.8
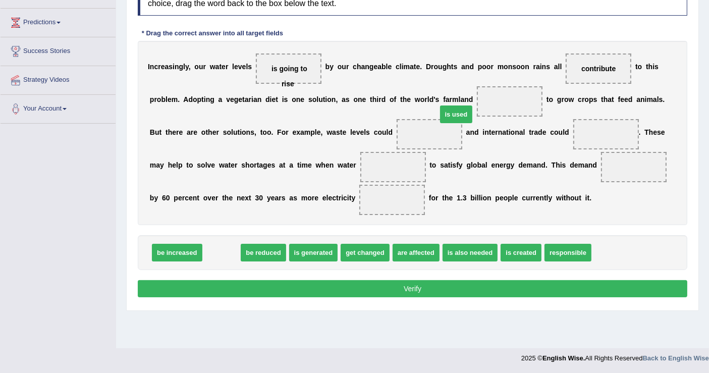
drag, startPoint x: 222, startPoint y: 251, endPoint x: 457, endPoint y: 113, distance: 272.4
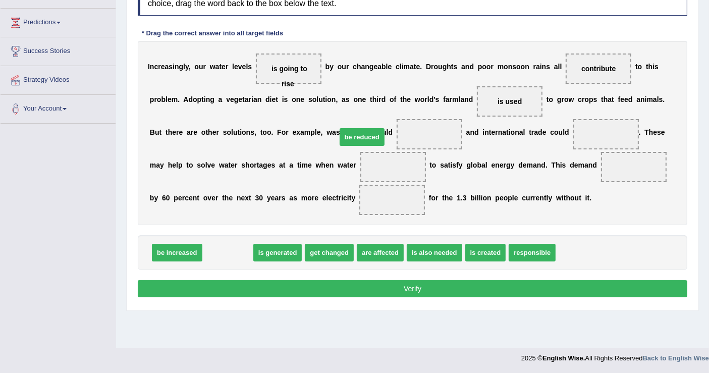
drag, startPoint x: 216, startPoint y: 255, endPoint x: 350, endPoint y: 140, distance: 177.2
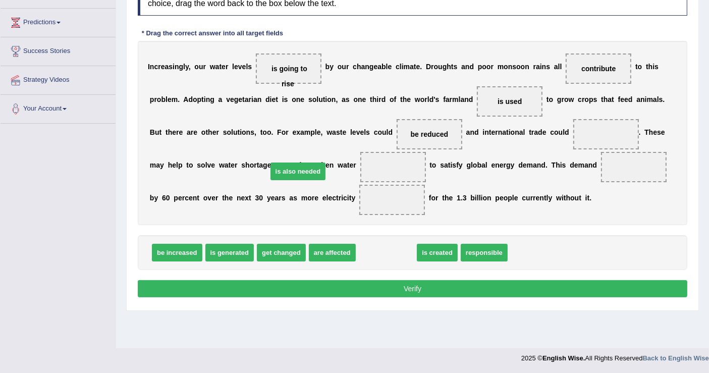
drag, startPoint x: 394, startPoint y: 251, endPoint x: 305, endPoint y: 171, distance: 119.7
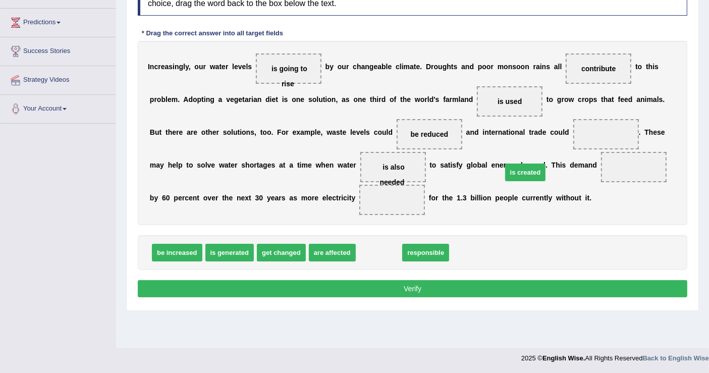
drag, startPoint x: 377, startPoint y: 251, endPoint x: 523, endPoint y: 171, distance: 167.4
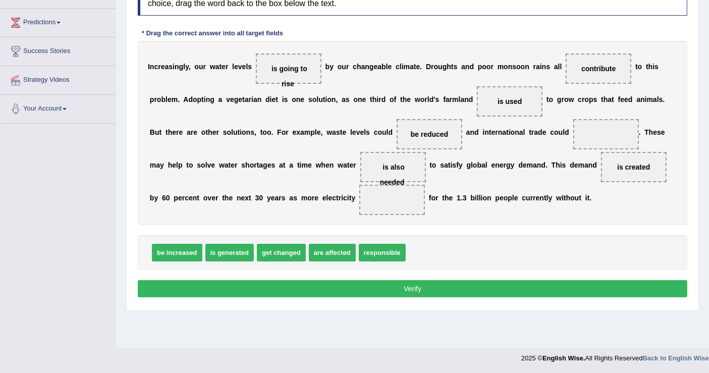
click at [189, 257] on span "be increased" at bounding box center [177, 253] width 50 height 18
drag, startPoint x: 227, startPoint y: 252, endPoint x: 519, endPoint y: 175, distance: 301.8
drag, startPoint x: 357, startPoint y: 251, endPoint x: 378, endPoint y: 245, distance: 20.9
drag, startPoint x: 540, startPoint y: 167, endPoint x: 290, endPoint y: 198, distance: 252.3
drag, startPoint x: 379, startPoint y: 252, endPoint x: 406, endPoint y: 250, distance: 27.3
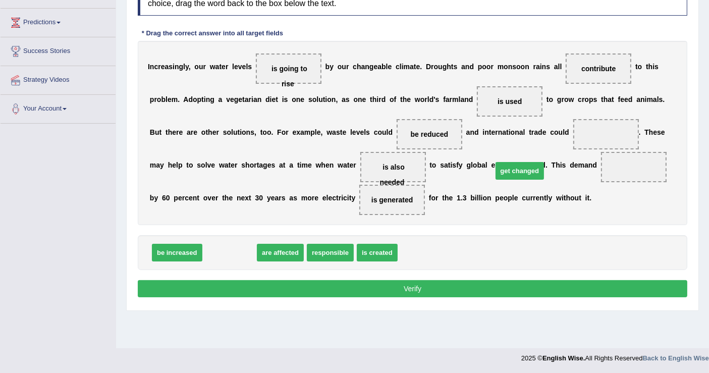
drag, startPoint x: 232, startPoint y: 255, endPoint x: 522, endPoint y: 174, distance: 301.5
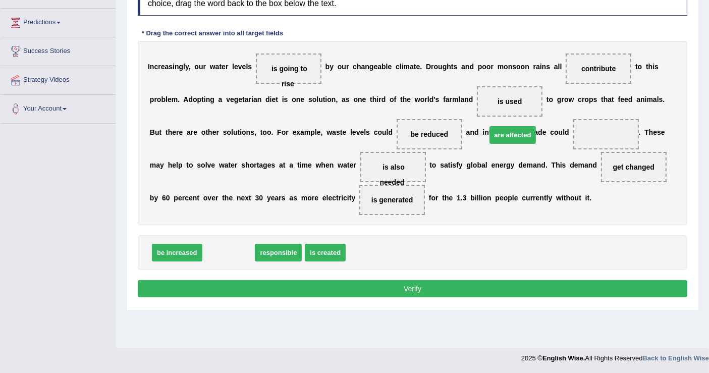
drag, startPoint x: 226, startPoint y: 254, endPoint x: 510, endPoint y: 136, distance: 307.6
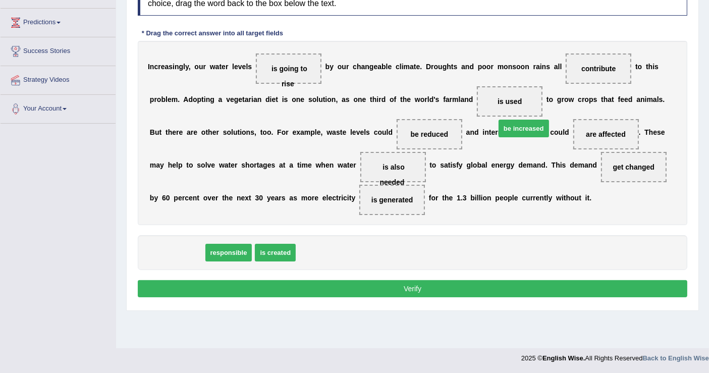
drag, startPoint x: 170, startPoint y: 252, endPoint x: 517, endPoint y: 128, distance: 368.8
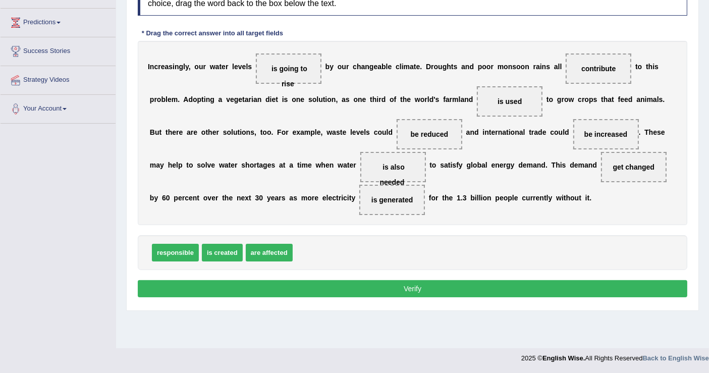
click at [580, 171] on span "get changed" at bounding box center [634, 167] width 66 height 30
drag, startPoint x: 222, startPoint y: 251, endPoint x: 531, endPoint y: 165, distance: 320.1
click at [492, 288] on button "Verify" at bounding box center [413, 288] width 550 height 17
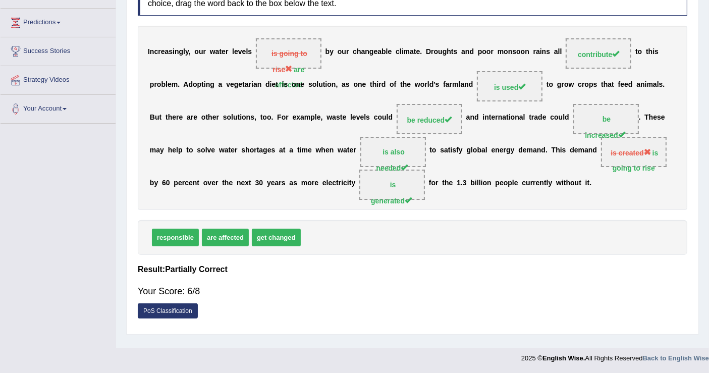
scroll to position [0, 0]
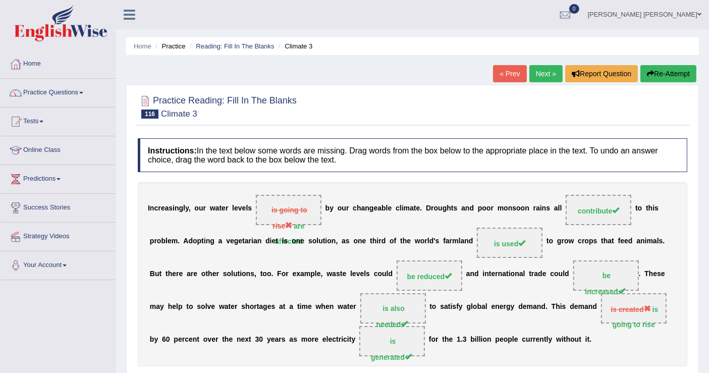
click at [540, 73] on link "Next »" at bounding box center [546, 73] width 33 height 17
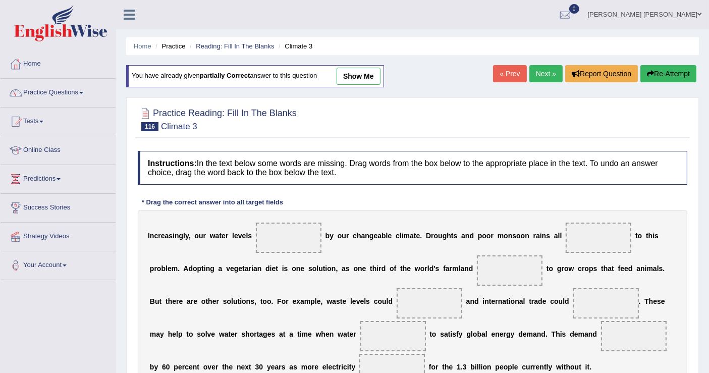
click at [502, 68] on link "« Prev" at bounding box center [509, 73] width 33 height 17
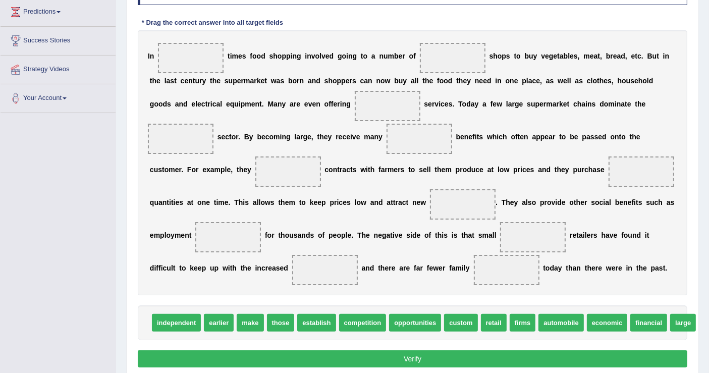
scroll to position [173, 0]
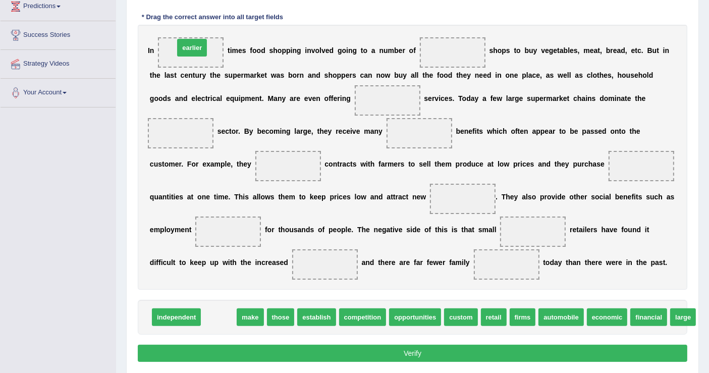
drag, startPoint x: 216, startPoint y: 318, endPoint x: 190, endPoint y: 49, distance: 269.8
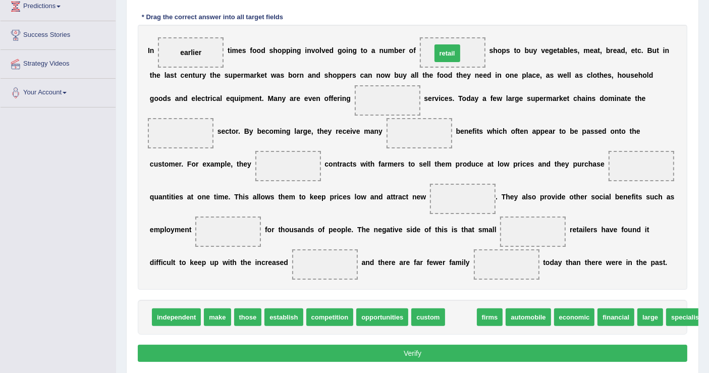
drag, startPoint x: 446, startPoint y: 311, endPoint x: 432, endPoint y: 47, distance: 264.4
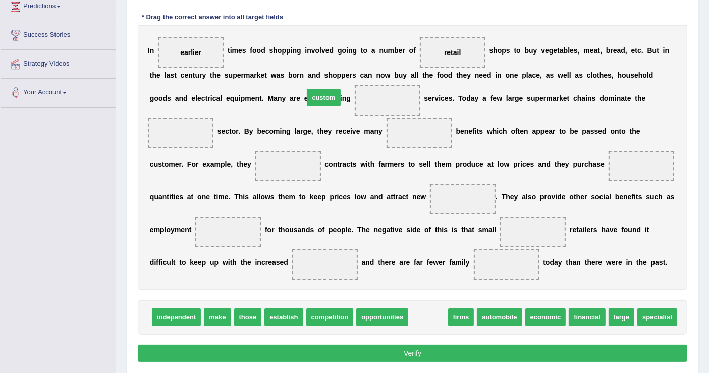
drag, startPoint x: 425, startPoint y: 318, endPoint x: 322, endPoint y: 100, distance: 240.2
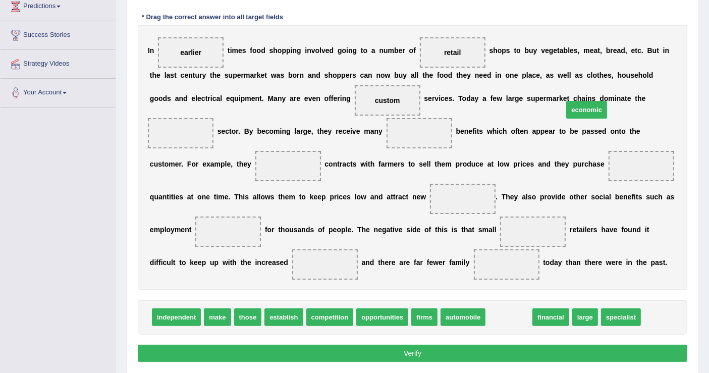
drag, startPoint x: 499, startPoint y: 318, endPoint x: 575, endPoint y: 107, distance: 224.0
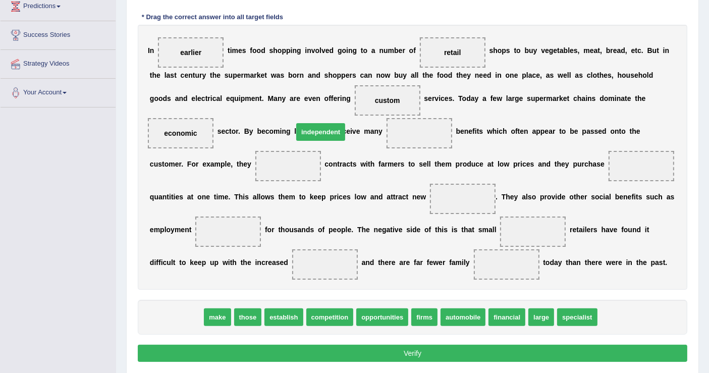
drag, startPoint x: 181, startPoint y: 317, endPoint x: 325, endPoint y: 132, distance: 234.6
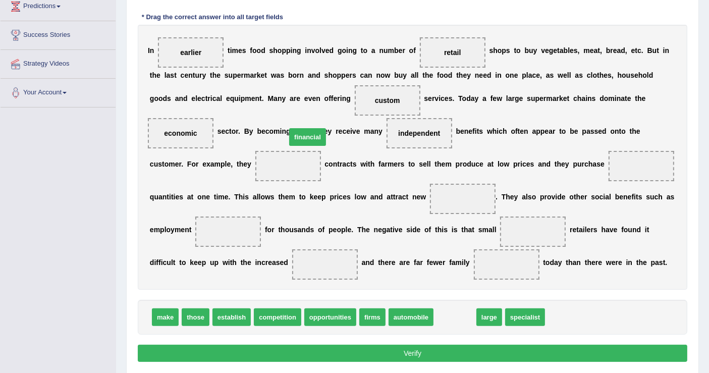
drag, startPoint x: 445, startPoint y: 318, endPoint x: 299, endPoint y: 137, distance: 232.2
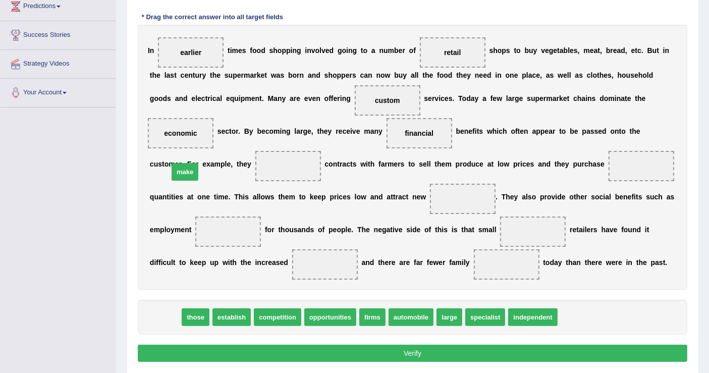
drag, startPoint x: 166, startPoint y: 316, endPoint x: 186, endPoint y: 171, distance: 146.7
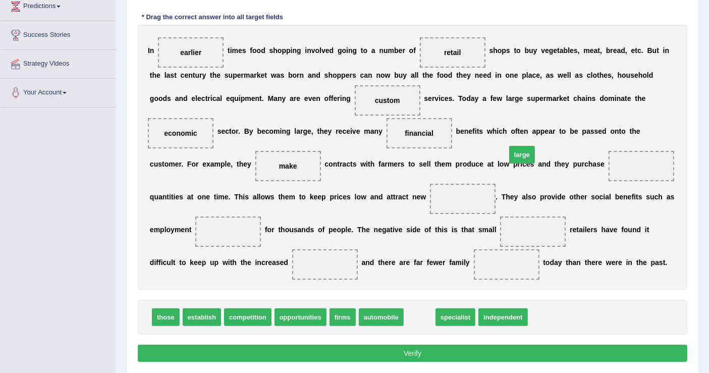
drag, startPoint x: 416, startPoint y: 314, endPoint x: 519, endPoint y: 153, distance: 190.4
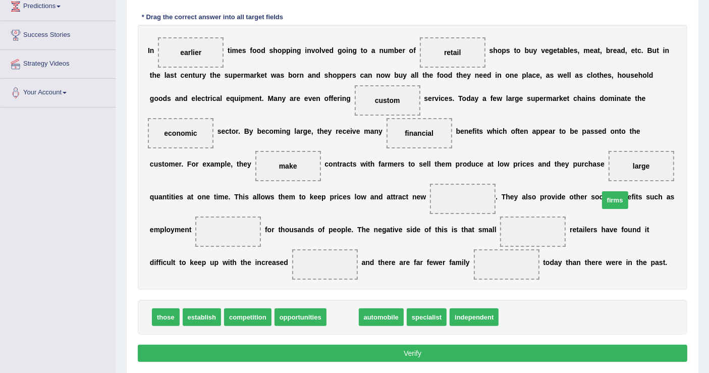
drag, startPoint x: 333, startPoint y: 315, endPoint x: 605, endPoint y: 198, distance: 296.7
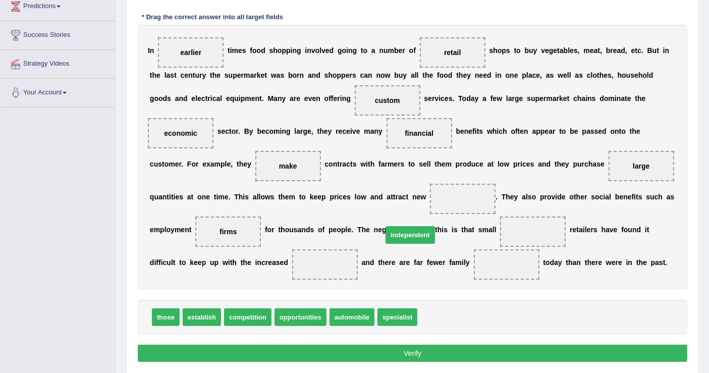
drag, startPoint x: 416, startPoint y: 315, endPoint x: 381, endPoint y: 233, distance: 89.3
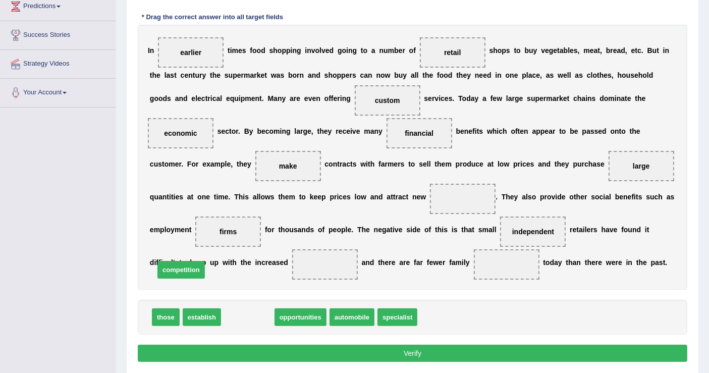
drag, startPoint x: 235, startPoint y: 317, endPoint x: 169, endPoint y: 269, distance: 82.4
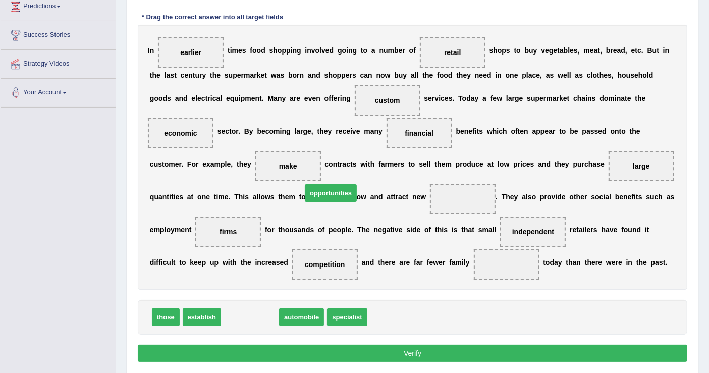
drag, startPoint x: 253, startPoint y: 311, endPoint x: 334, endPoint y: 187, distance: 147.7
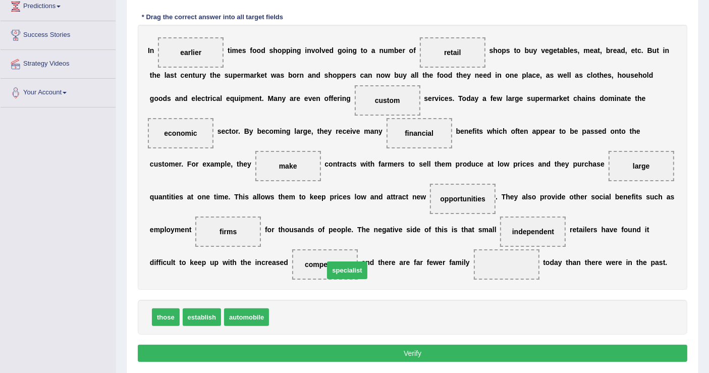
drag, startPoint x: 292, startPoint y: 314, endPoint x: 348, endPoint y: 268, distance: 72.7
click at [357, 346] on button "Verify" at bounding box center [413, 353] width 550 height 17
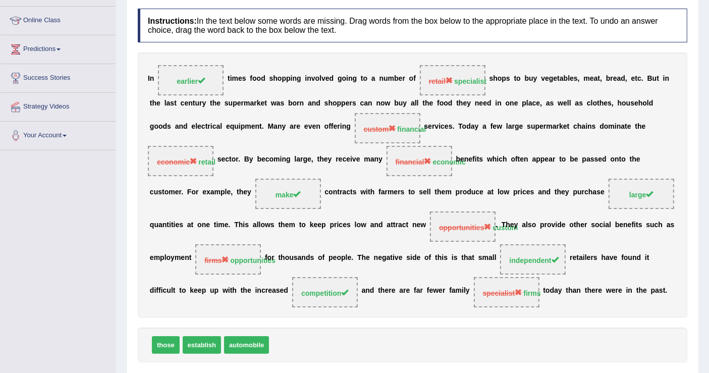
scroll to position [0, 0]
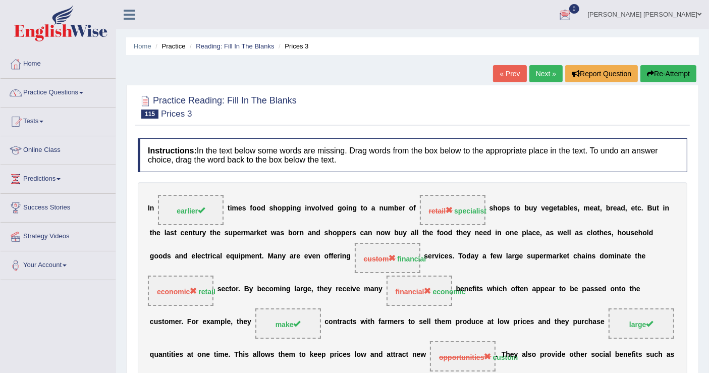
click at [504, 68] on link "« Prev" at bounding box center [509, 73] width 33 height 17
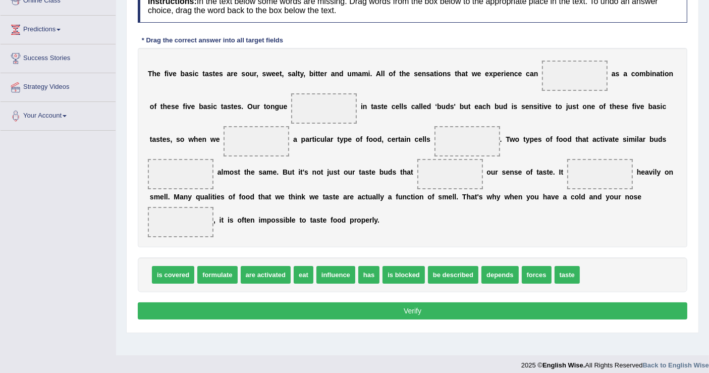
scroll to position [148, 0]
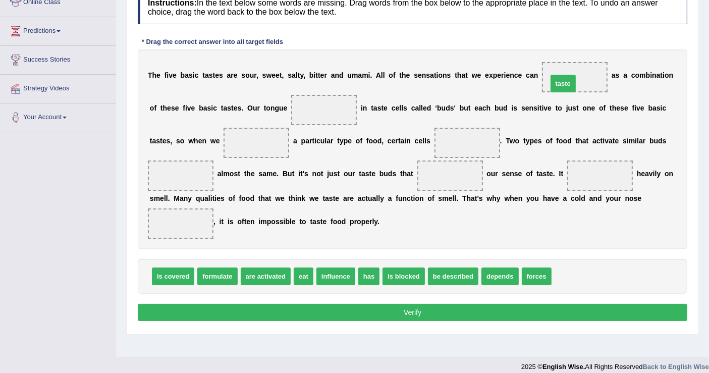
drag, startPoint x: 548, startPoint y: 280, endPoint x: 544, endPoint y: 84, distance: 195.4
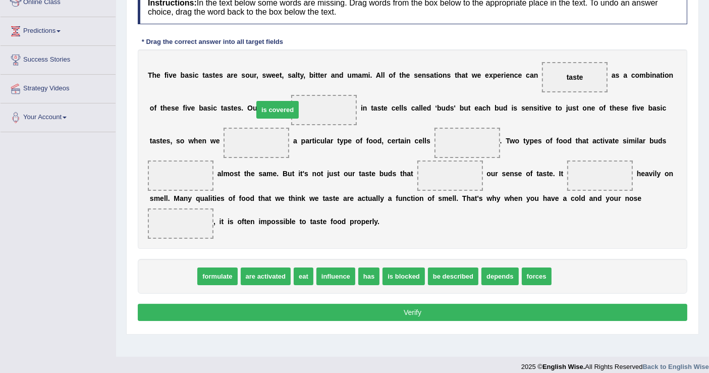
drag, startPoint x: 177, startPoint y: 275, endPoint x: 281, endPoint y: 108, distance: 197.1
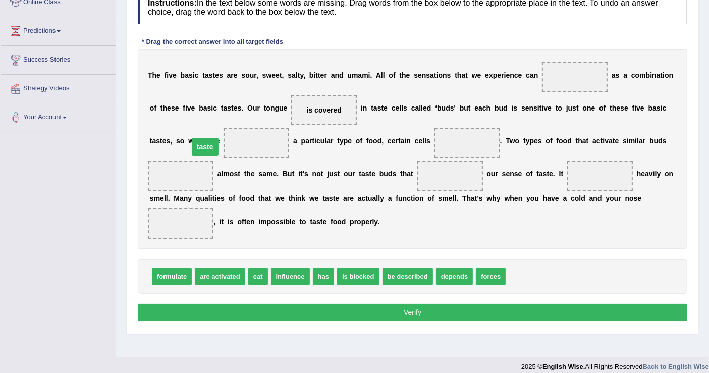
drag, startPoint x: 548, startPoint y: 76, endPoint x: 179, endPoint y: 145, distance: 375.5
drag, startPoint x: 176, startPoint y: 139, endPoint x: 532, endPoint y: 77, distance: 361.2
drag, startPoint x: 256, startPoint y: 273, endPoint x: 190, endPoint y: 140, distance: 148.1
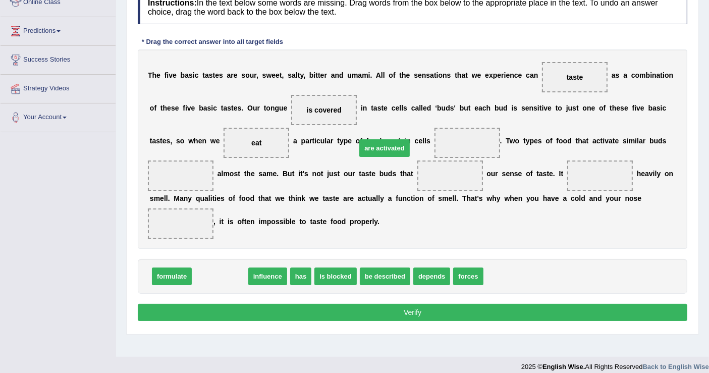
drag, startPoint x: 206, startPoint y: 278, endPoint x: 371, endPoint y: 148, distance: 209.5
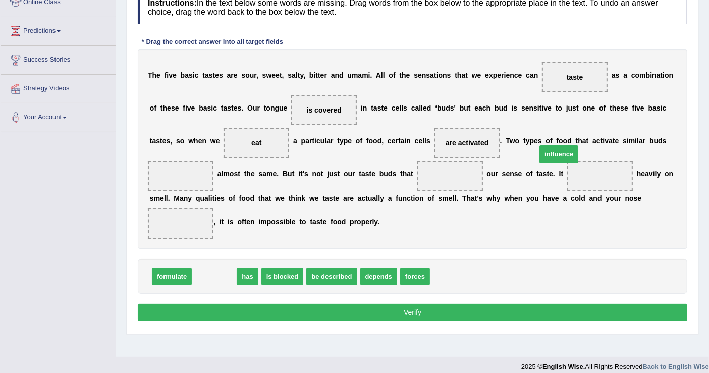
drag, startPoint x: 213, startPoint y: 270, endPoint x: 571, endPoint y: 143, distance: 380.1
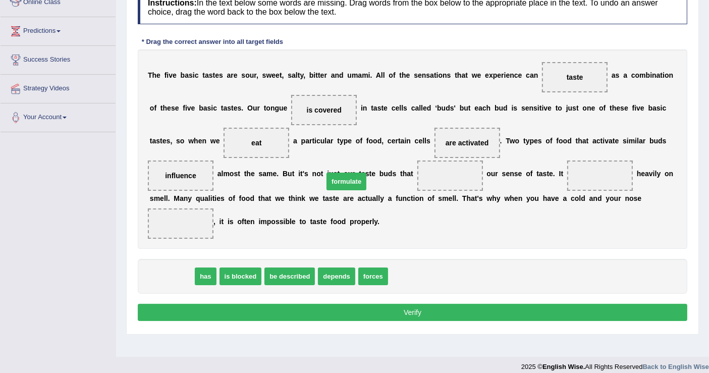
drag, startPoint x: 178, startPoint y: 276, endPoint x: 359, endPoint y: 181, distance: 204.6
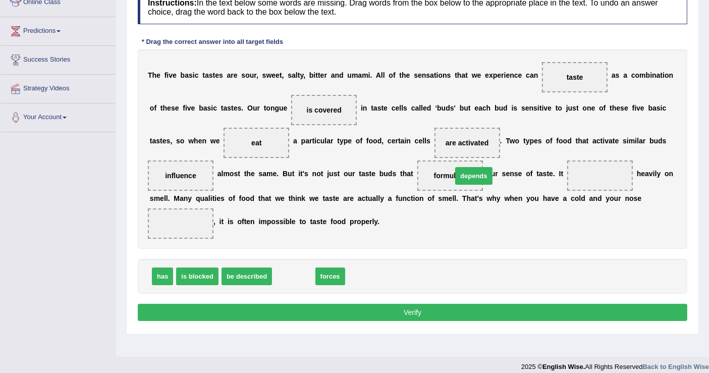
drag, startPoint x: 285, startPoint y: 272, endPoint x: 477, endPoint y: 169, distance: 217.5
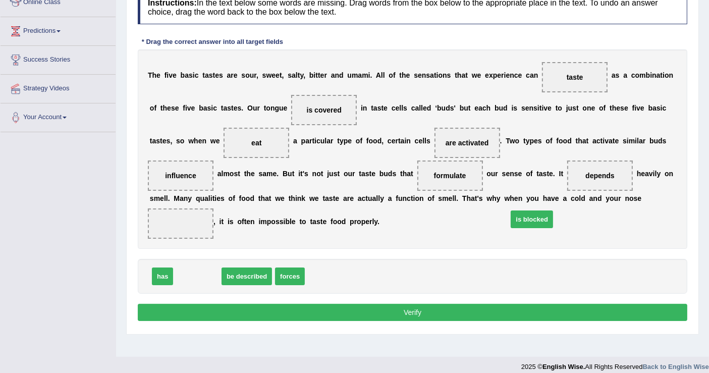
drag, startPoint x: 197, startPoint y: 277, endPoint x: 552, endPoint y: 219, distance: 359.6
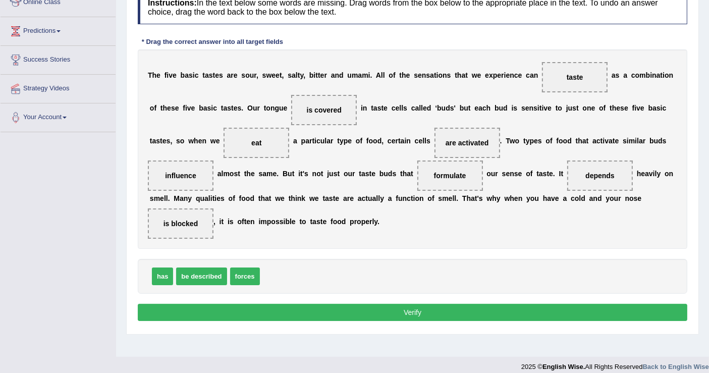
click at [532, 312] on button "Verify" at bounding box center [413, 312] width 550 height 17
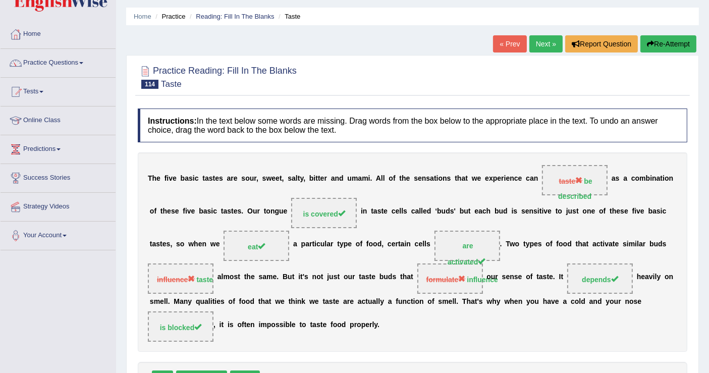
scroll to position [18, 0]
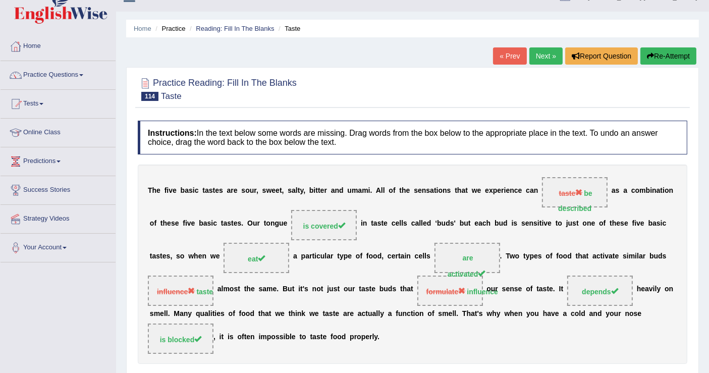
click at [507, 54] on link "« Prev" at bounding box center [509, 55] width 33 height 17
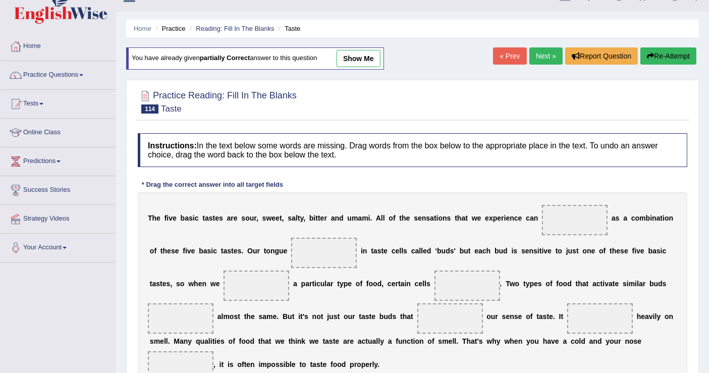
click at [503, 51] on link "« Prev" at bounding box center [509, 55] width 33 height 17
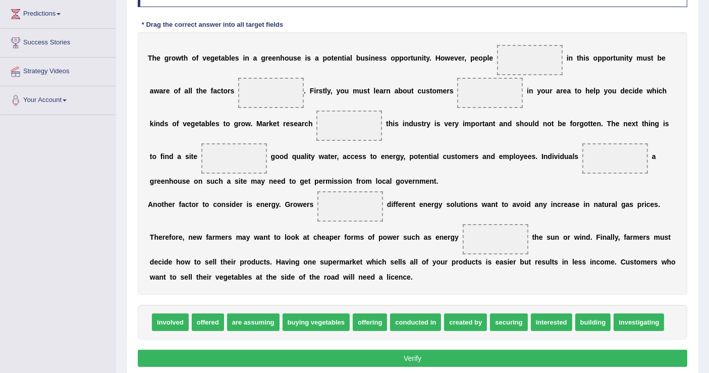
scroll to position [147, 0]
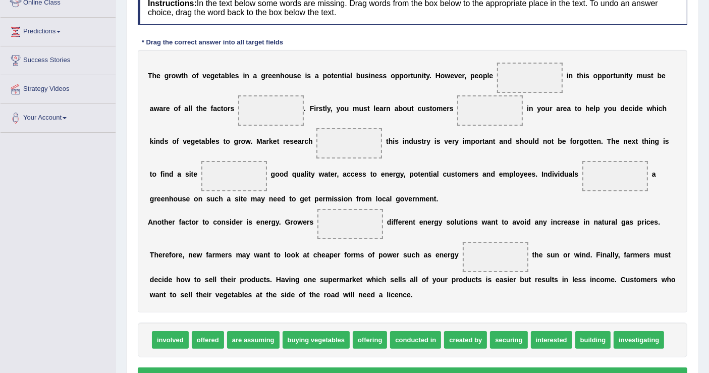
drag, startPoint x: 182, startPoint y: 351, endPoint x: 473, endPoint y: 167, distance: 344.2
click at [473, 167] on div "Instructions: In the text below some words are missing. Drag words from the box…" at bounding box center [412, 189] width 555 height 407
drag, startPoint x: 172, startPoint y: 342, endPoint x: 501, endPoint y: 87, distance: 416.2
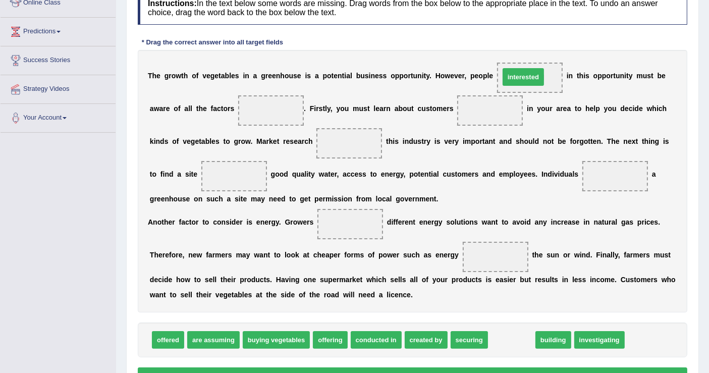
drag, startPoint x: 495, startPoint y: 347, endPoint x: 506, endPoint y: 84, distance: 262.7
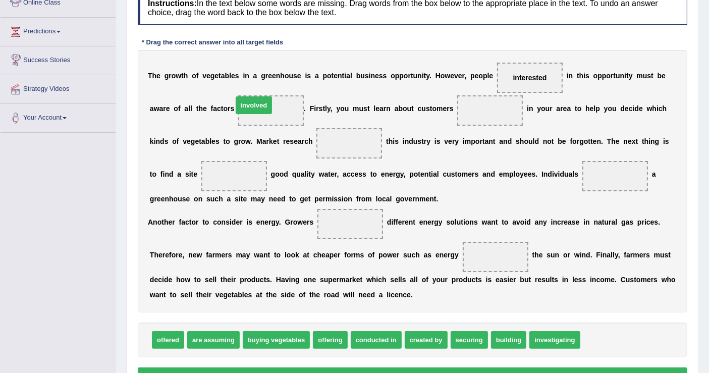
drag, startPoint x: 592, startPoint y: 339, endPoint x: 244, endPoint y: 104, distance: 419.6
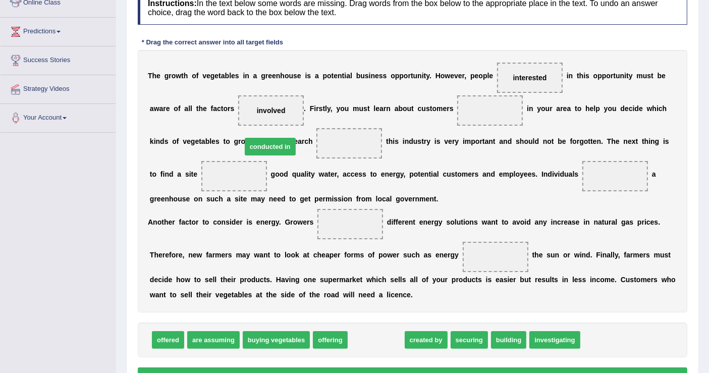
drag, startPoint x: 365, startPoint y: 339, endPoint x: 259, endPoint y: 145, distance: 220.5
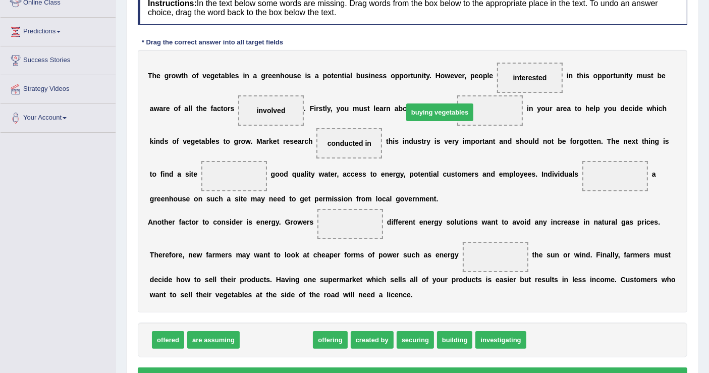
drag, startPoint x: 279, startPoint y: 345, endPoint x: 442, endPoint y: 117, distance: 280.3
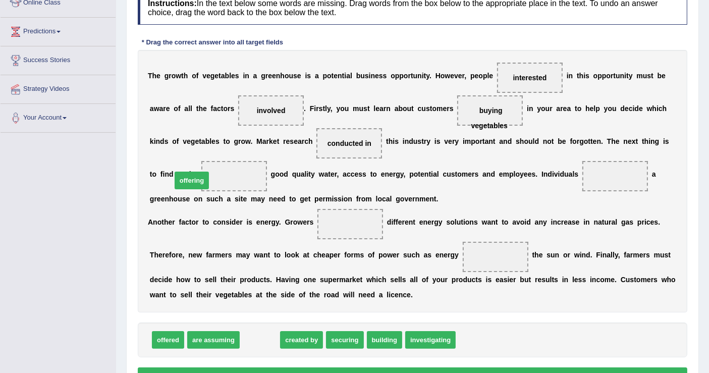
drag, startPoint x: 253, startPoint y: 339, endPoint x: 185, endPoint y: 180, distance: 173.5
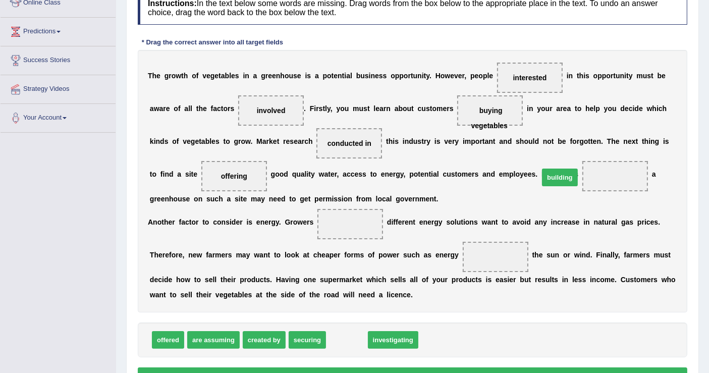
drag, startPoint x: 332, startPoint y: 342, endPoint x: 545, endPoint y: 179, distance: 268.3
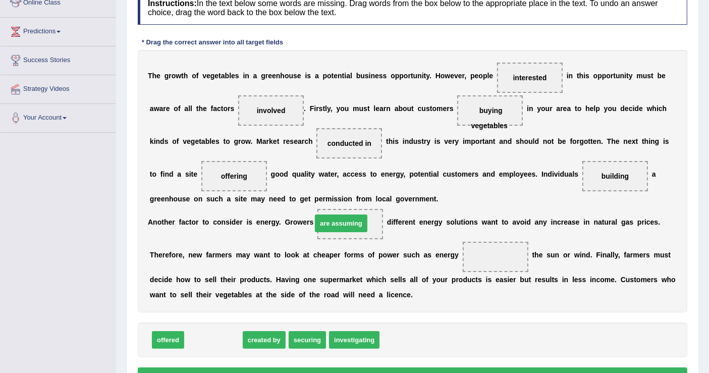
drag, startPoint x: 219, startPoint y: 338, endPoint x: 346, endPoint y: 221, distance: 172.6
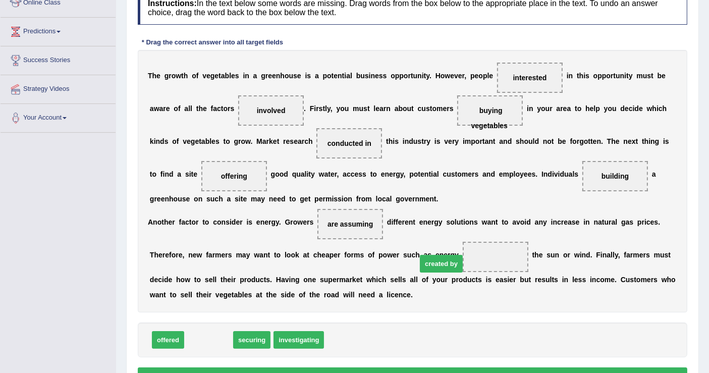
drag, startPoint x: 216, startPoint y: 338, endPoint x: 448, endPoint y: 262, distance: 244.9
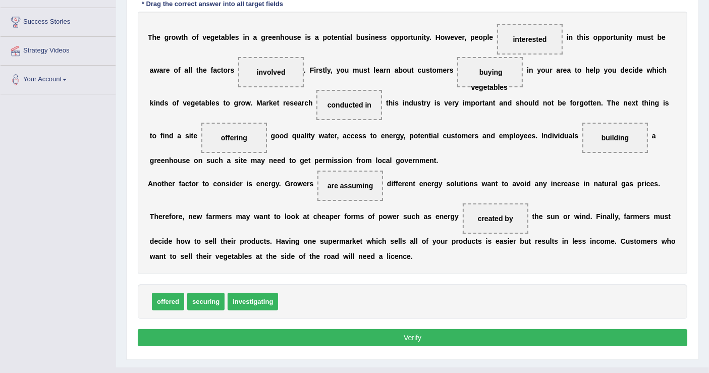
scroll to position [203, 0]
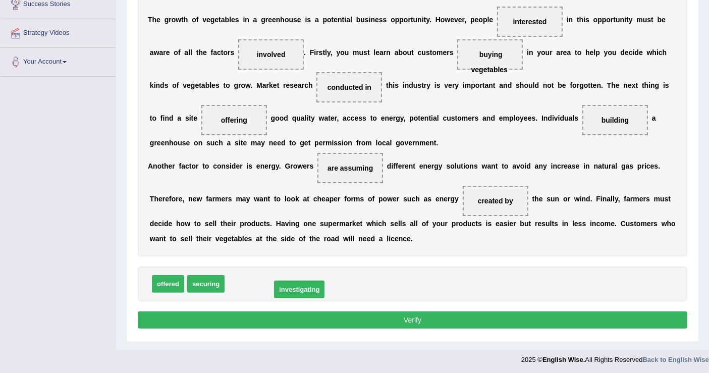
drag, startPoint x: 253, startPoint y: 286, endPoint x: 274, endPoint y: 289, distance: 21.5
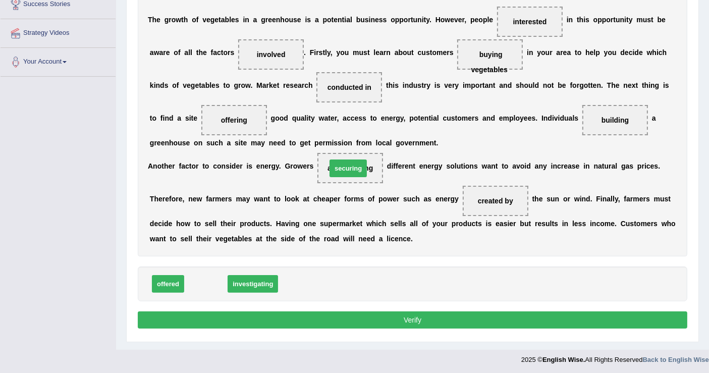
drag, startPoint x: 214, startPoint y: 271, endPoint x: 340, endPoint y: 171, distance: 161.0
click at [496, 316] on button "Verify" at bounding box center [413, 319] width 550 height 17
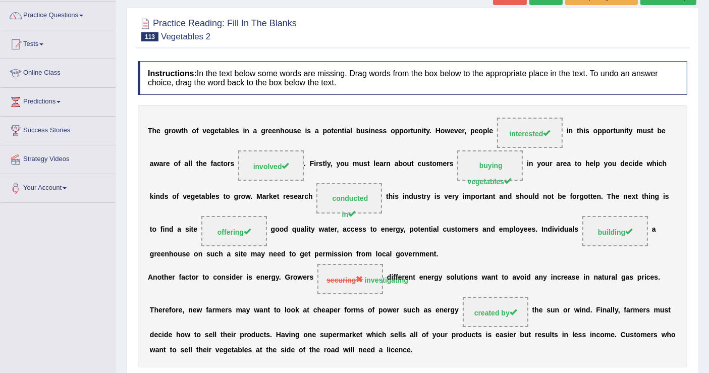
scroll to position [60, 0]
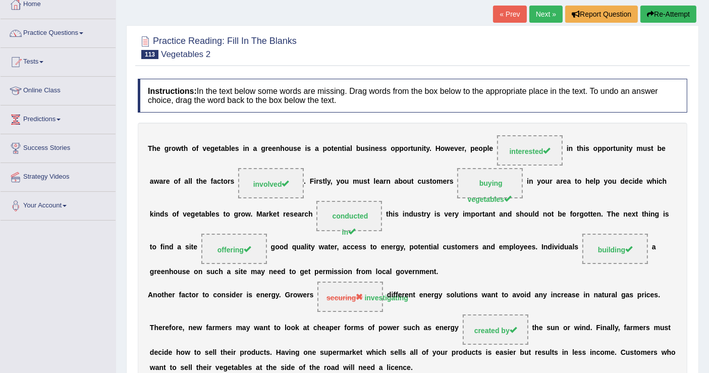
click at [508, 9] on link "« Prev" at bounding box center [509, 14] width 33 height 17
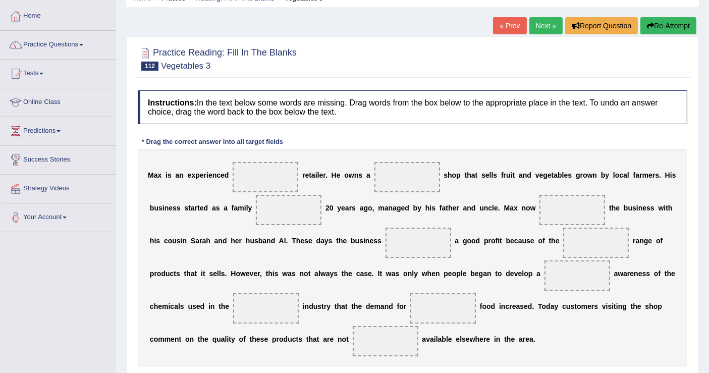
scroll to position [46, 0]
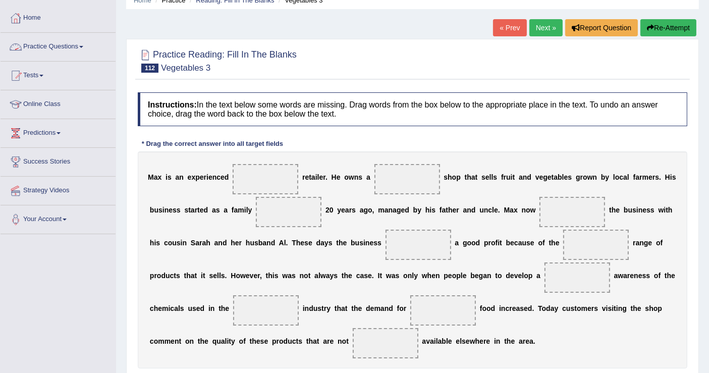
click at [89, 41] on link "Practice Questions" at bounding box center [58, 45] width 115 height 25
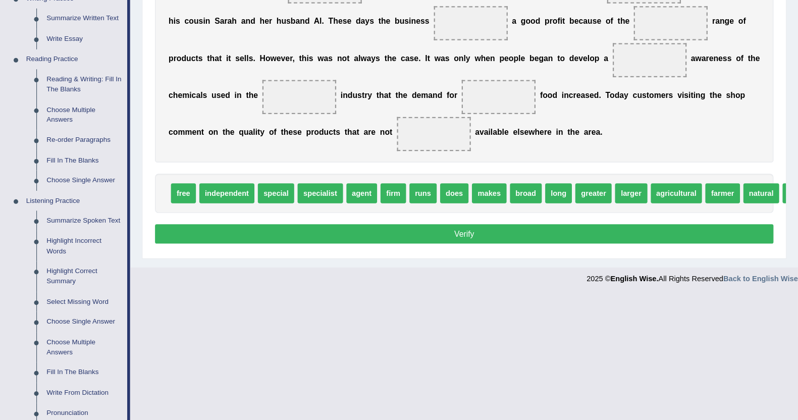
scroll to position [270, 0]
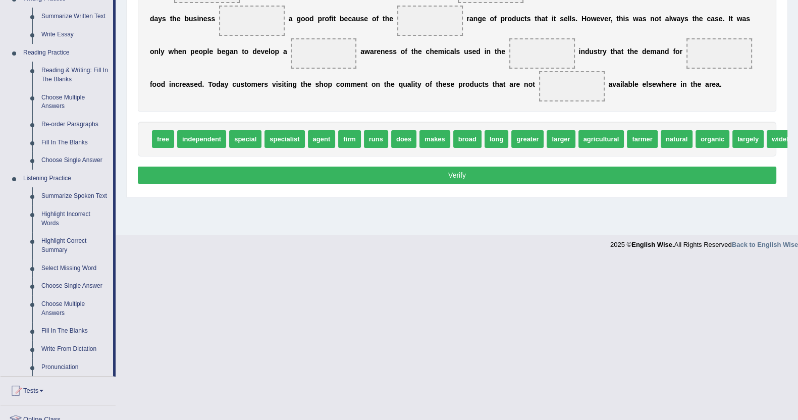
drag, startPoint x: 717, startPoint y: 4, endPoint x: 564, endPoint y: 266, distance: 304.0
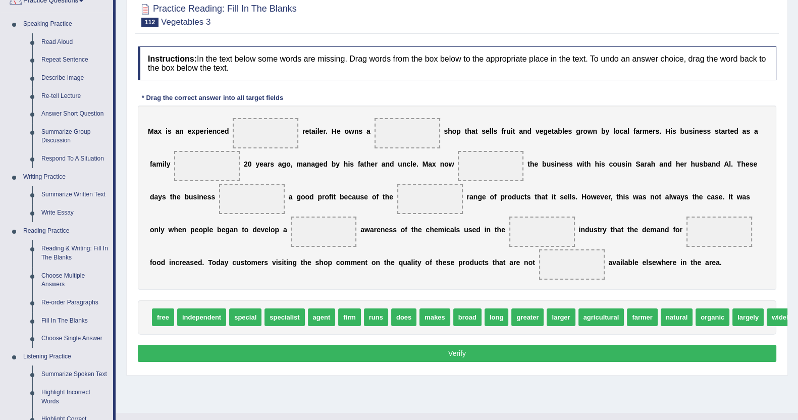
scroll to position [77, 0]
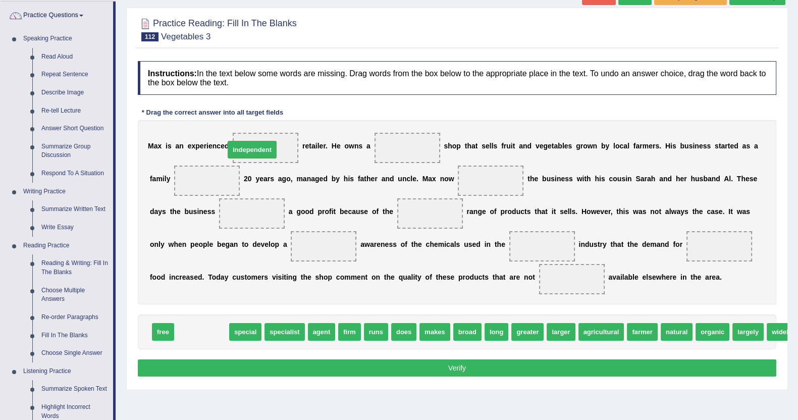
drag, startPoint x: 212, startPoint y: 333, endPoint x: 262, endPoint y: 151, distance: 188.6
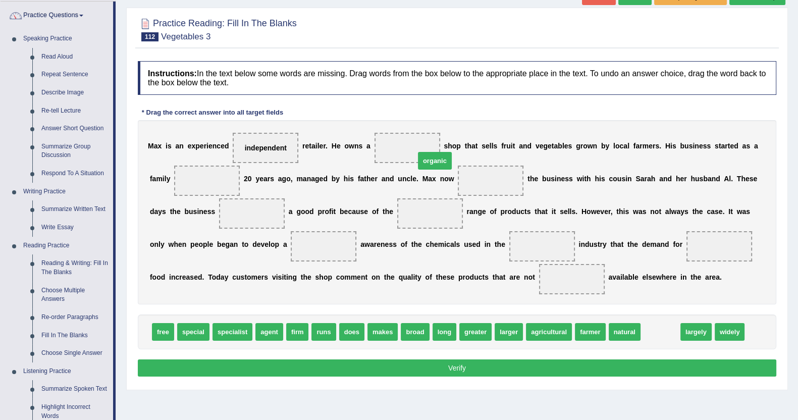
drag, startPoint x: 645, startPoint y: 332, endPoint x: 419, endPoint y: 160, distance: 283.5
drag, startPoint x: 451, startPoint y: 184, endPoint x: 414, endPoint y: 156, distance: 45.8
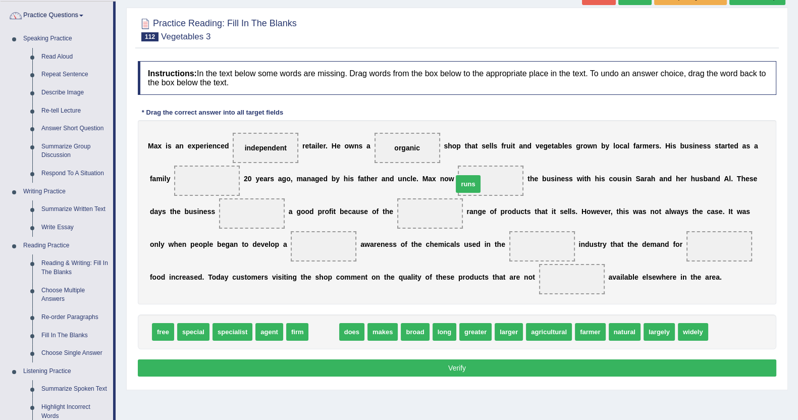
drag, startPoint x: 314, startPoint y: 332, endPoint x: 458, endPoint y: 184, distance: 206.7
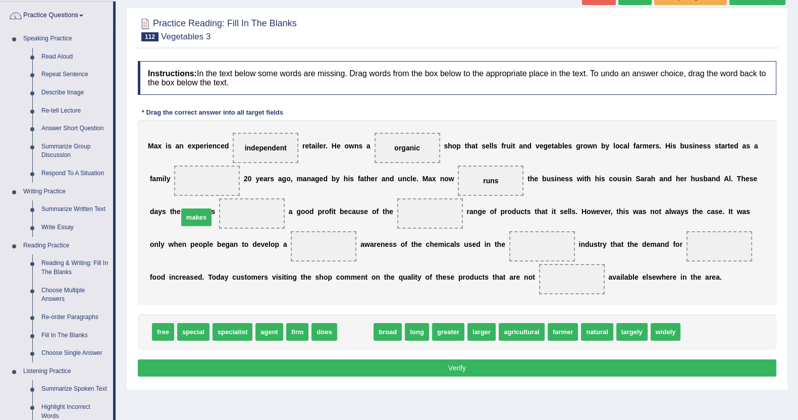
drag, startPoint x: 353, startPoint y: 334, endPoint x: 194, endPoint y: 219, distance: 196.6
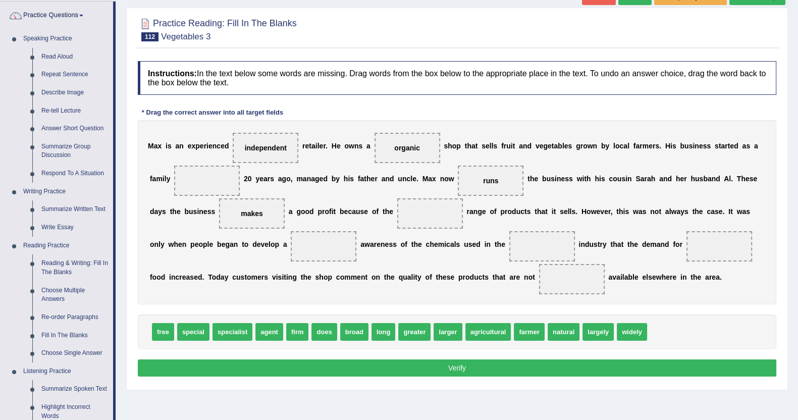
click at [434, 329] on span "larger" at bounding box center [448, 332] width 28 height 18
drag, startPoint x: 188, startPoint y: 327, endPoint x: 352, endPoint y: 207, distance: 203.0
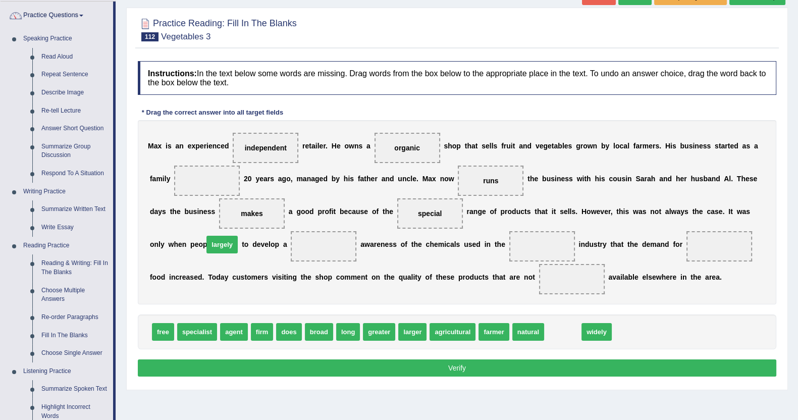
drag, startPoint x: 556, startPoint y: 330, endPoint x: 215, endPoint y: 243, distance: 351.7
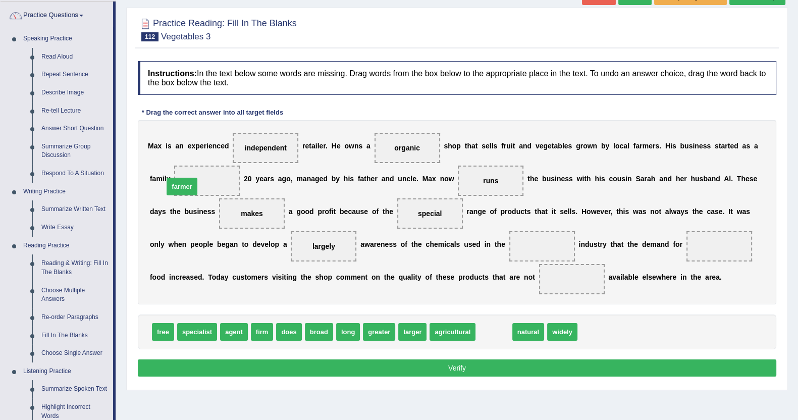
drag, startPoint x: 491, startPoint y: 339, endPoint x: 179, endPoint y: 193, distance: 344.4
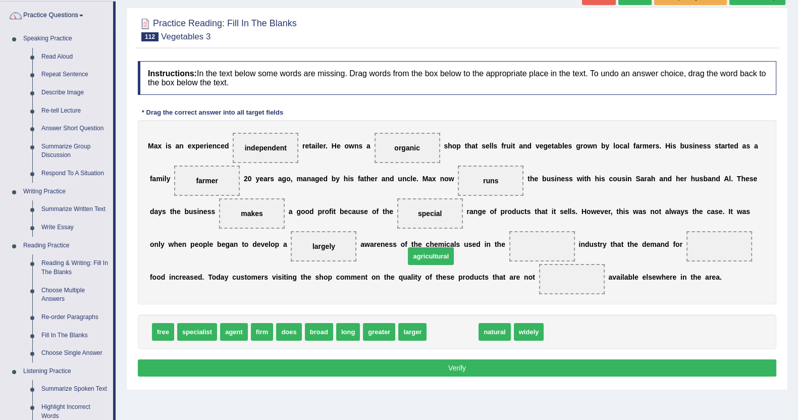
drag, startPoint x: 452, startPoint y: 334, endPoint x: 430, endPoint y: 258, distance: 78.8
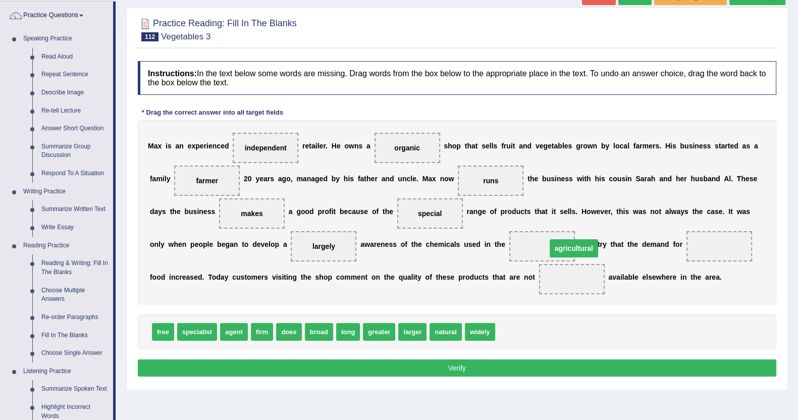
drag, startPoint x: 437, startPoint y: 275, endPoint x: 439, endPoint y: 244, distance: 30.8
drag, startPoint x: 220, startPoint y: 242, endPoint x: 444, endPoint y: 274, distance: 226.9
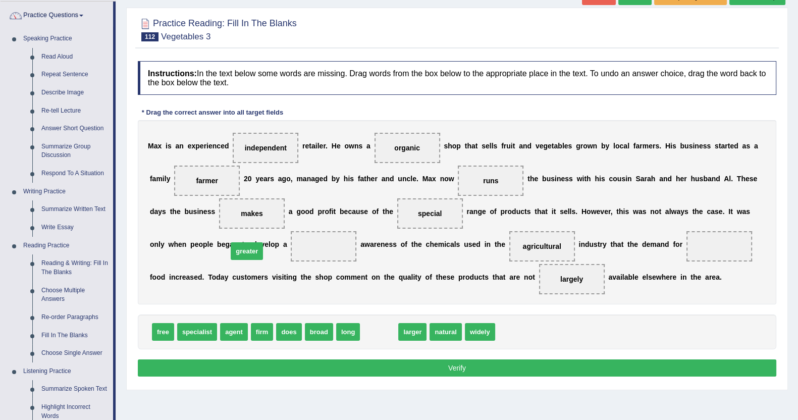
drag, startPoint x: 368, startPoint y: 330, endPoint x: 236, endPoint y: 249, distance: 155.2
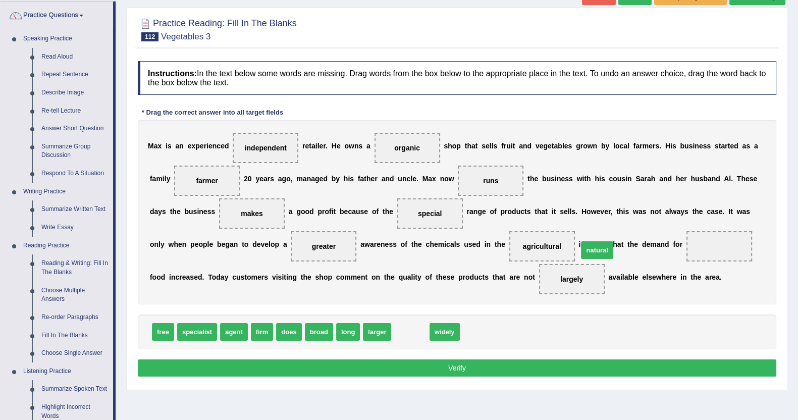
drag, startPoint x: 395, startPoint y: 329, endPoint x: 582, endPoint y: 246, distance: 204.3
click at [686, 246] on span "natural" at bounding box center [719, 246] width 66 height 30
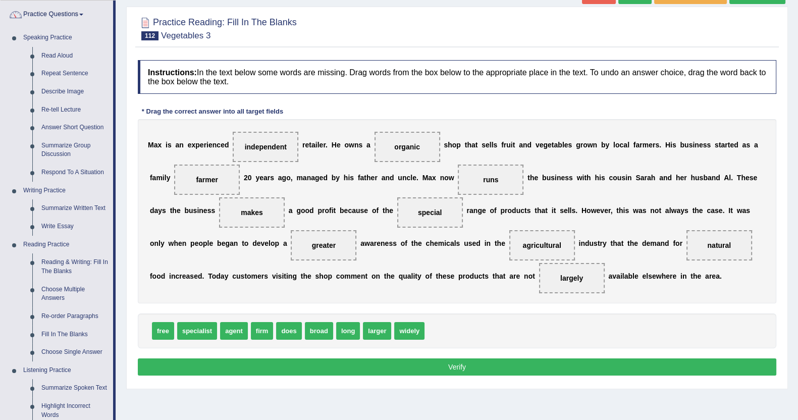
scroll to position [140, 0]
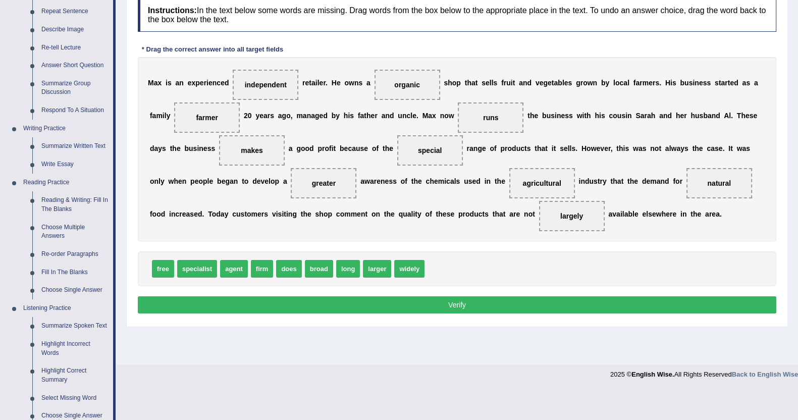
click at [475, 300] on button "Verify" at bounding box center [457, 304] width 639 height 17
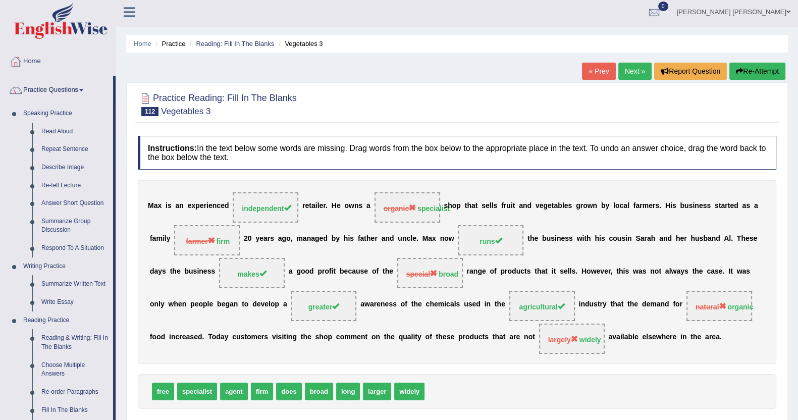
scroll to position [0, 0]
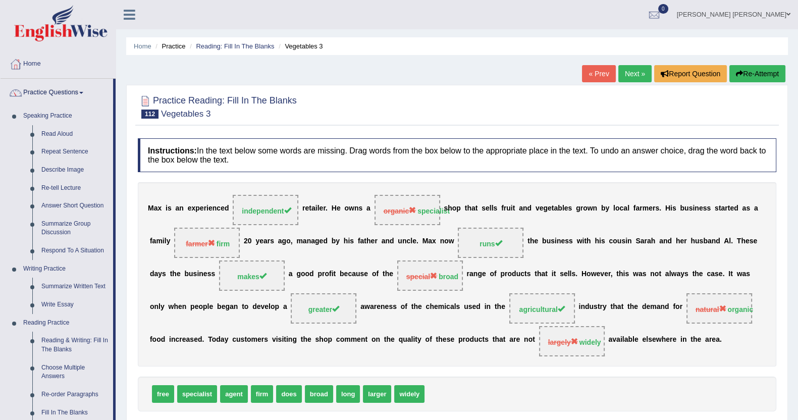
click at [586, 75] on link "« Prev" at bounding box center [598, 73] width 33 height 17
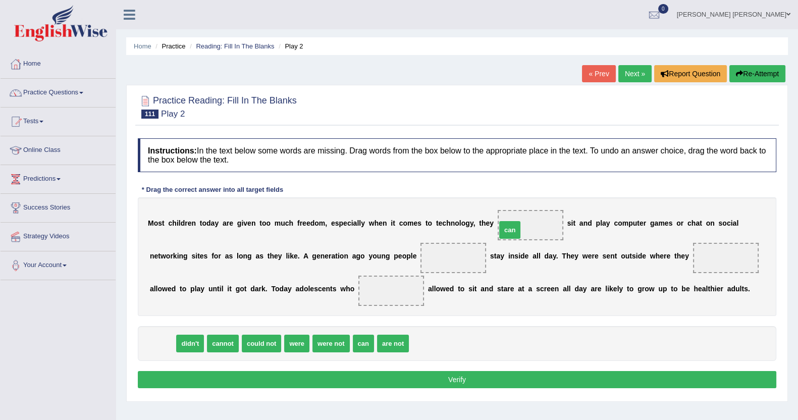
drag, startPoint x: 162, startPoint y: 349, endPoint x: 509, endPoint y: 236, distance: 365.4
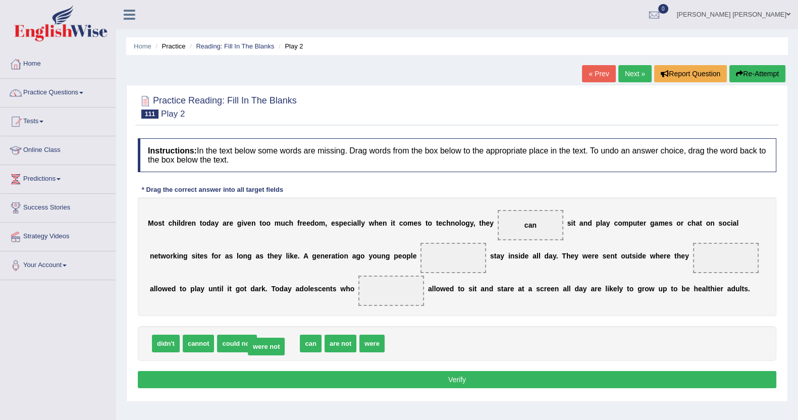
drag, startPoint x: 277, startPoint y: 340, endPoint x: 265, endPoint y: 343, distance: 12.5
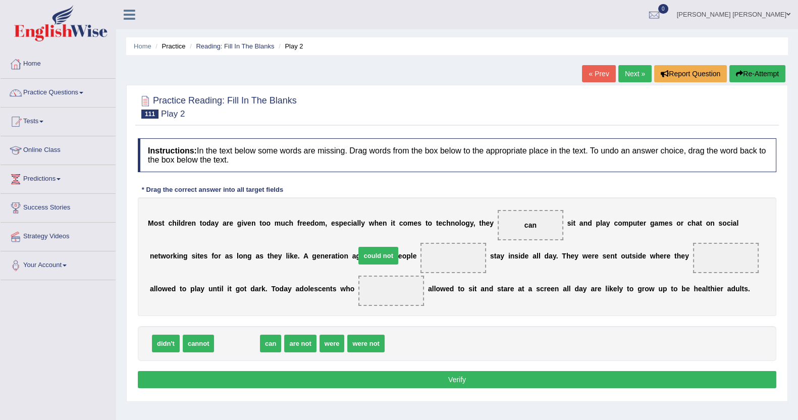
drag, startPoint x: 230, startPoint y: 343, endPoint x: 372, endPoint y: 255, distance: 166.4
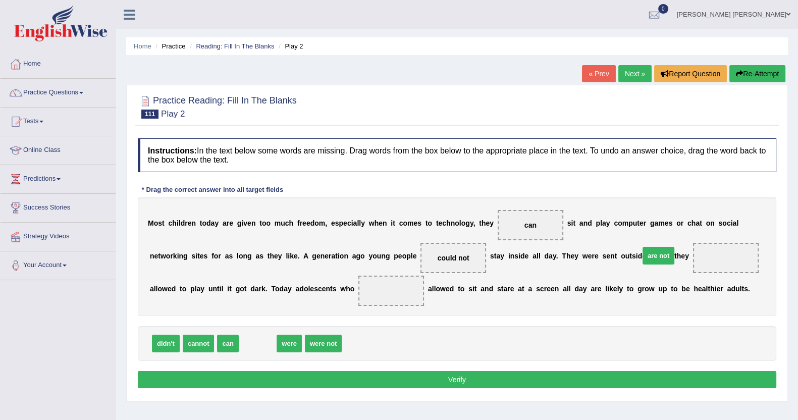
drag, startPoint x: 258, startPoint y: 347, endPoint x: 659, endPoint y: 259, distance: 410.3
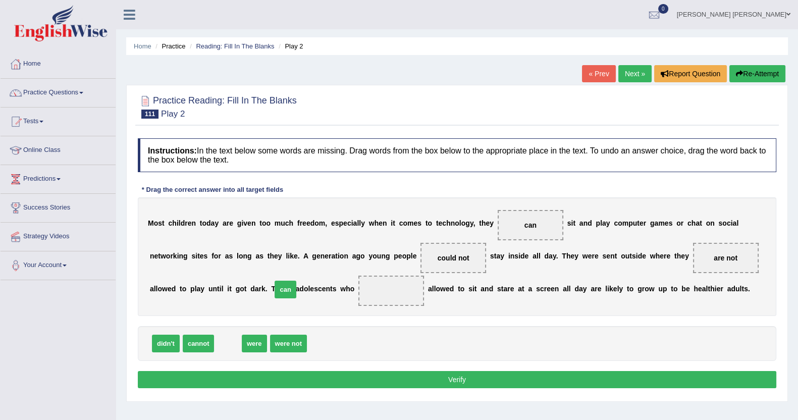
drag, startPoint x: 223, startPoint y: 338, endPoint x: 280, endPoint y: 284, distance: 78.9
drag, startPoint x: 639, startPoint y: 265, endPoint x: 326, endPoint y: 294, distance: 314.8
click at [330, 296] on div "M o s t c h i l d r e n t o d a y a r e g i v e n t o o m u c h f r e e d o m ,…" at bounding box center [457, 256] width 639 height 119
drag, startPoint x: 230, startPoint y: 346, endPoint x: 645, endPoint y: 263, distance: 422.6
drag, startPoint x: 263, startPoint y: 342, endPoint x: 286, endPoint y: 289, distance: 57.7
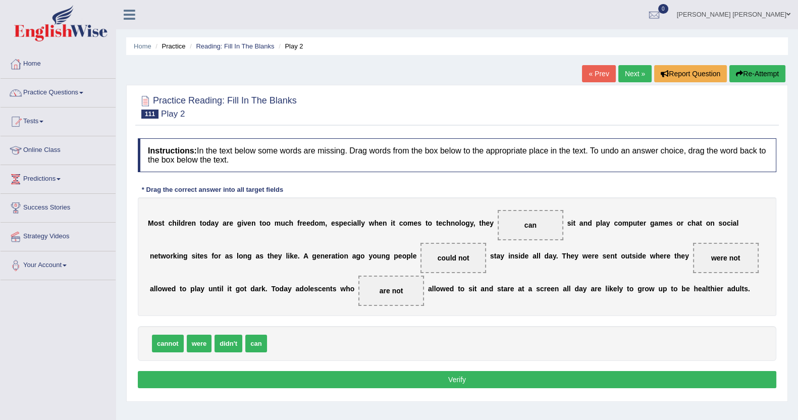
click at [346, 387] on button "Verify" at bounding box center [457, 379] width 639 height 17
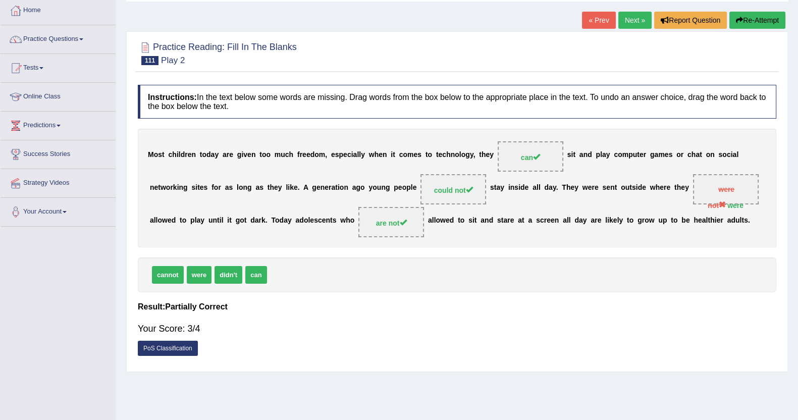
scroll to position [63, 0]
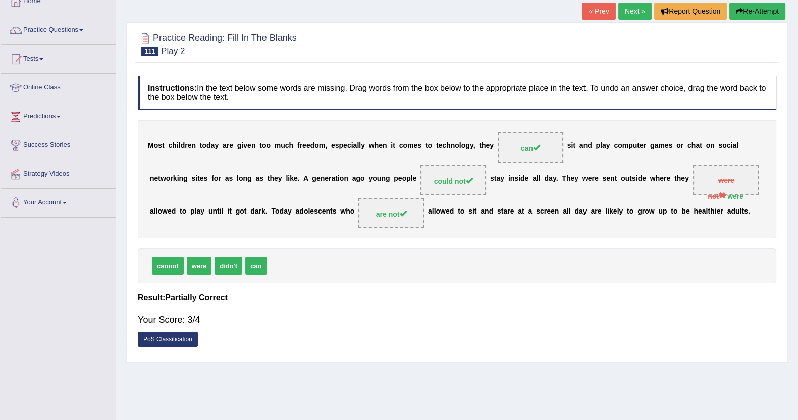
click at [592, 9] on link "« Prev" at bounding box center [598, 11] width 33 height 17
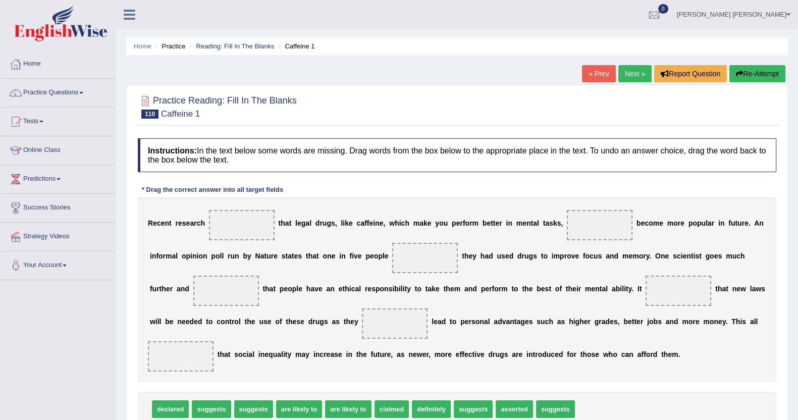
scroll to position [110, 0]
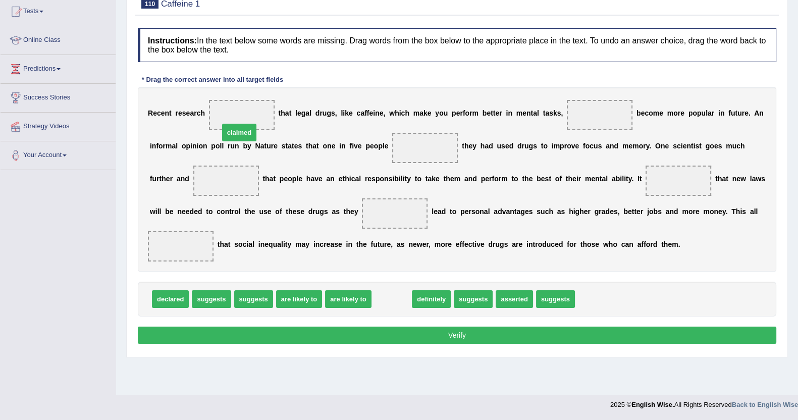
drag, startPoint x: 391, startPoint y: 285, endPoint x: 239, endPoint y: 118, distance: 225.8
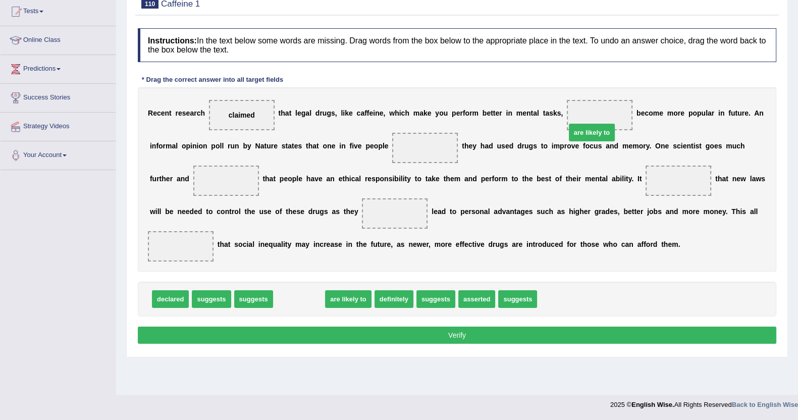
drag, startPoint x: 287, startPoint y: 280, endPoint x: 580, endPoint y: 114, distance: 336.8
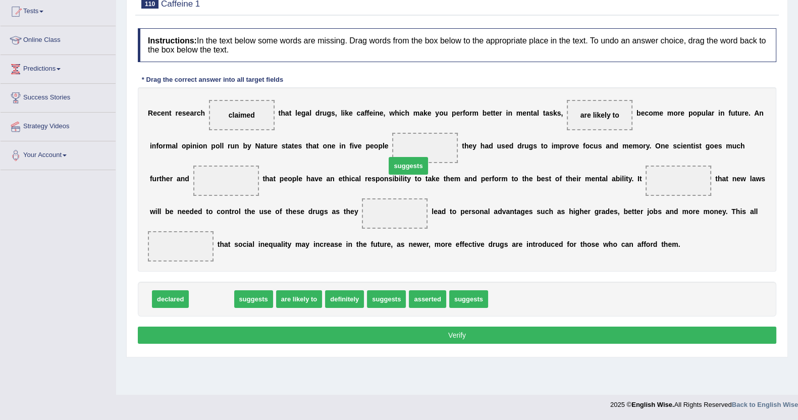
drag, startPoint x: 217, startPoint y: 281, endPoint x: 414, endPoint y: 148, distance: 237.4
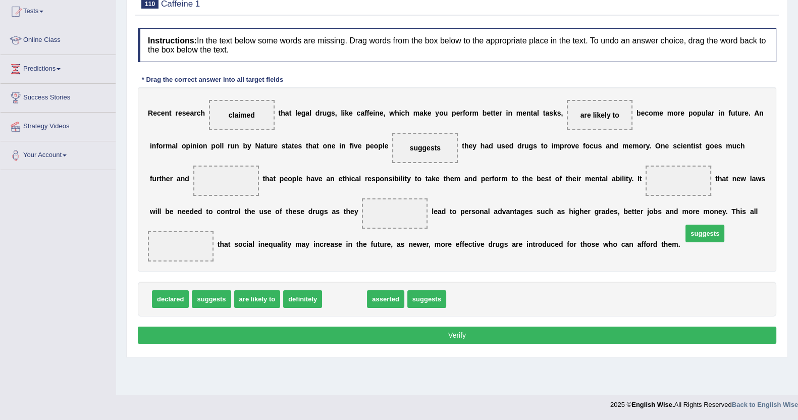
drag, startPoint x: 336, startPoint y: 278, endPoint x: 696, endPoint y: 213, distance: 366.3
drag, startPoint x: 338, startPoint y: 286, endPoint x: 607, endPoint y: 190, distance: 285.2
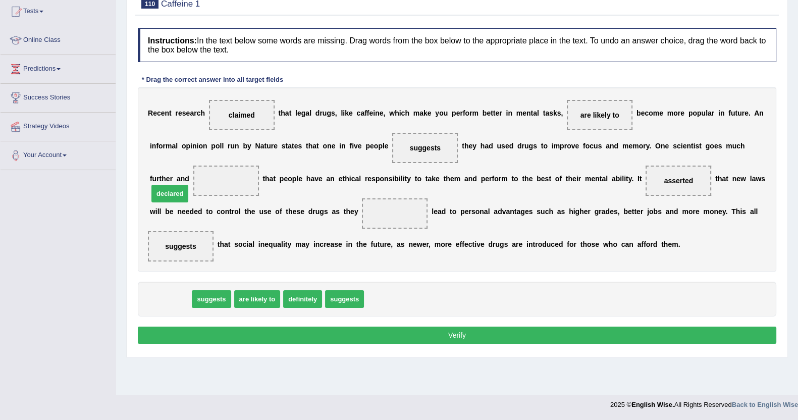
drag, startPoint x: 183, startPoint y: 281, endPoint x: 182, endPoint y: 176, distance: 105.5
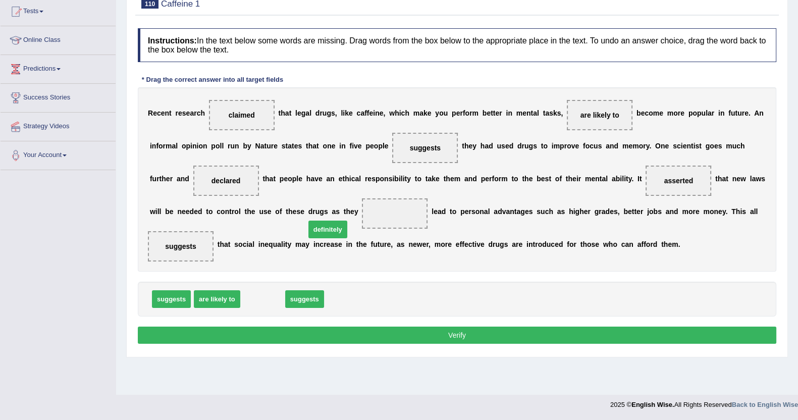
drag, startPoint x: 256, startPoint y: 287, endPoint x: 321, endPoint y: 218, distance: 95.0
click at [399, 327] on button "Verify" at bounding box center [457, 335] width 639 height 17
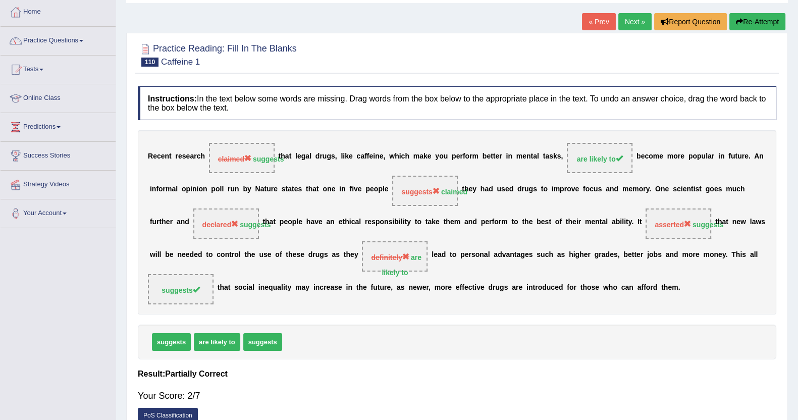
scroll to position [0, 0]
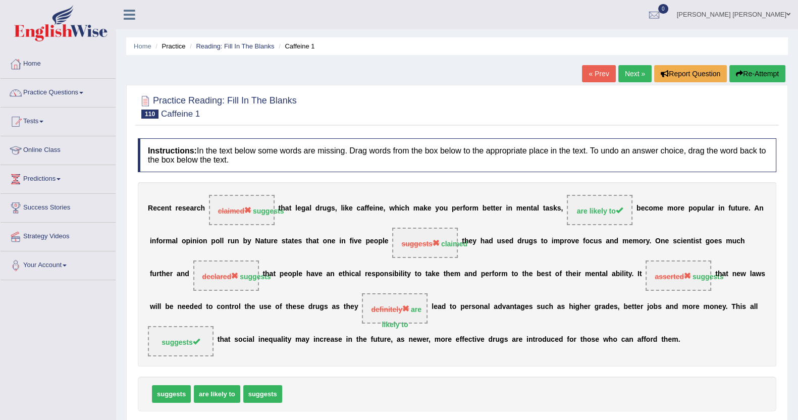
click at [739, 69] on button "Re-Attempt" at bounding box center [757, 73] width 56 height 17
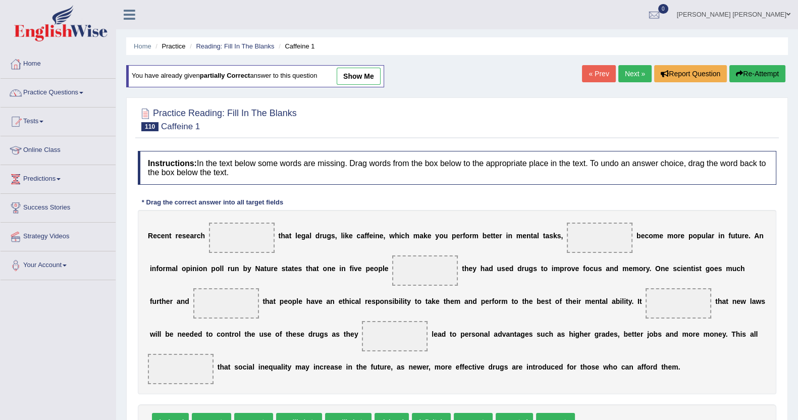
scroll to position [63, 0]
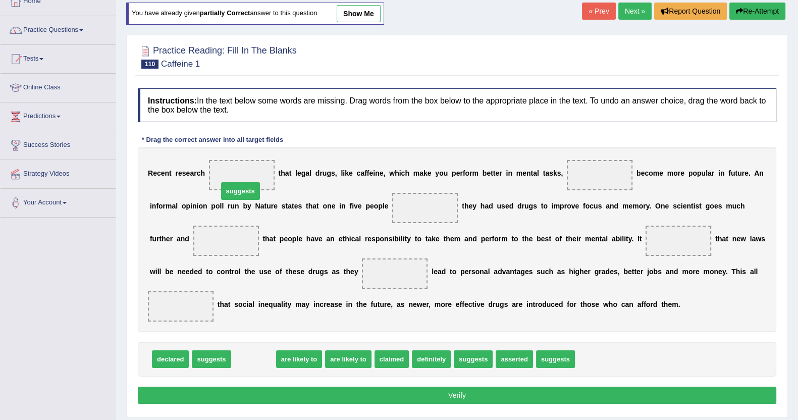
drag, startPoint x: 251, startPoint y: 342, endPoint x: 238, endPoint y: 174, distance: 168.6
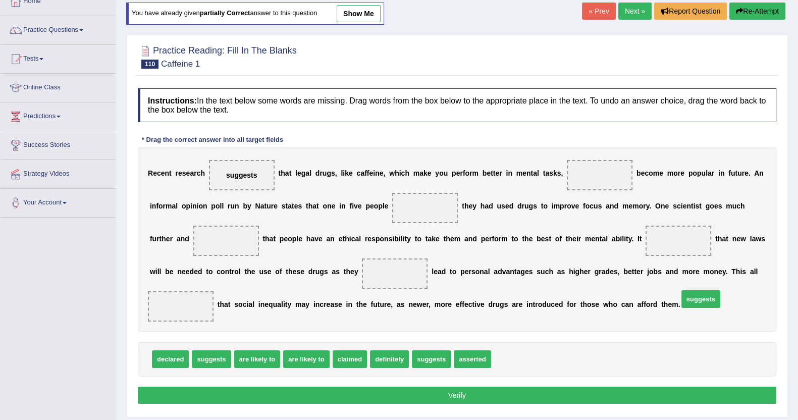
drag, startPoint x: 502, startPoint y: 339, endPoint x: 688, endPoint y: 279, distance: 194.9
drag, startPoint x: 418, startPoint y: 337, endPoint x: 379, endPoint y: 201, distance: 141.5
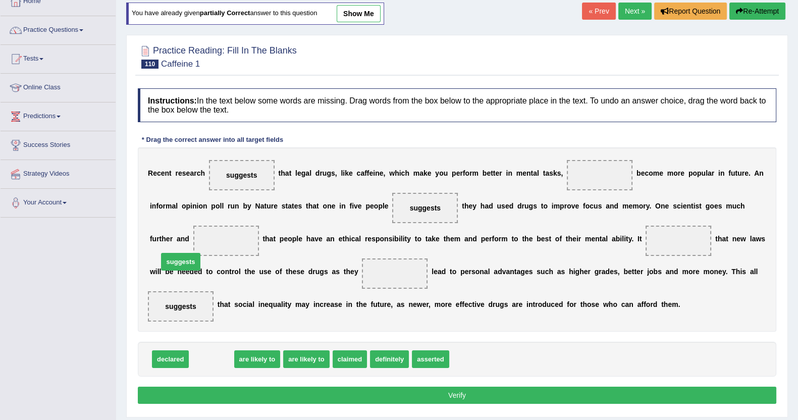
drag, startPoint x: 213, startPoint y: 343, endPoint x: 182, endPoint y: 246, distance: 102.2
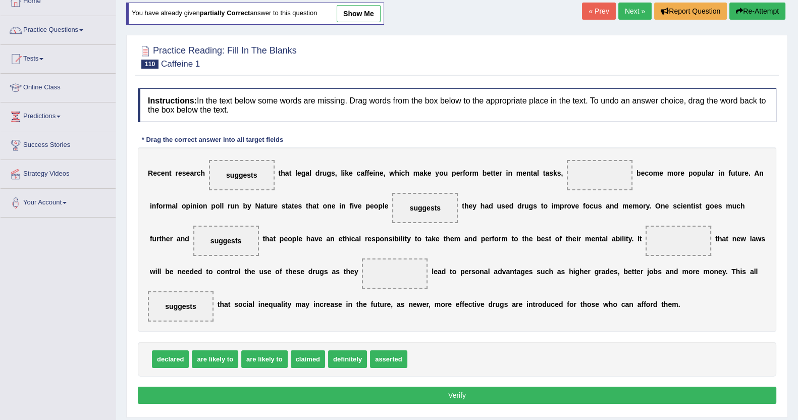
click at [368, 11] on link "show me" at bounding box center [359, 13] width 44 height 17
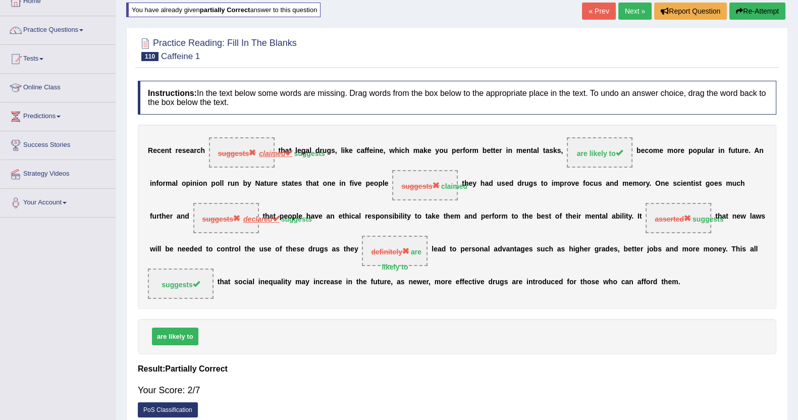
click at [591, 5] on link "« Prev" at bounding box center [598, 11] width 33 height 17
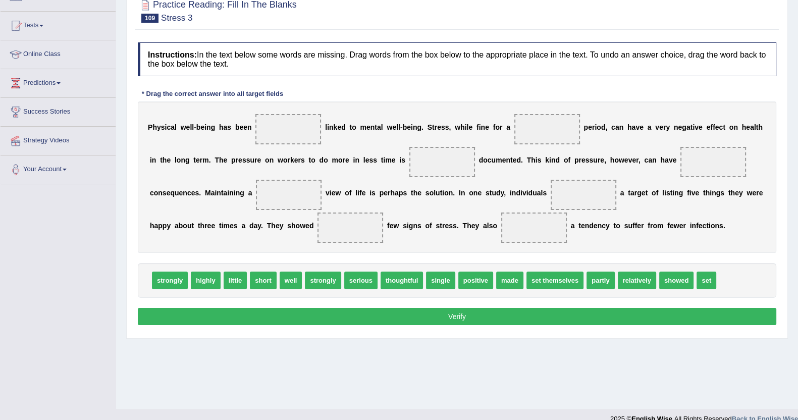
scroll to position [110, 0]
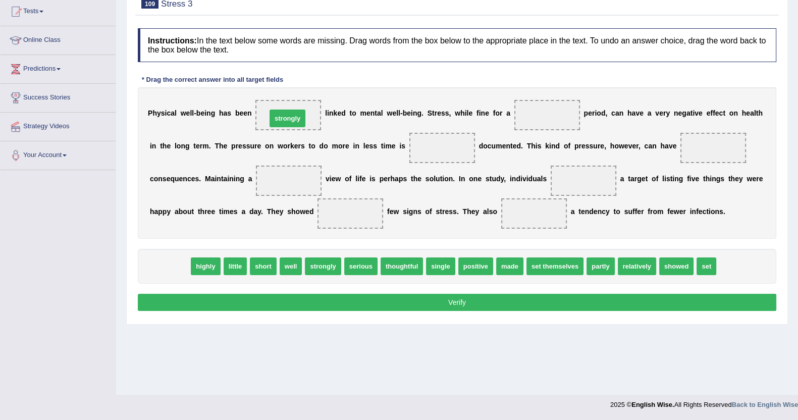
drag, startPoint x: 186, startPoint y: 240, endPoint x: 283, endPoint y: 121, distance: 154.0
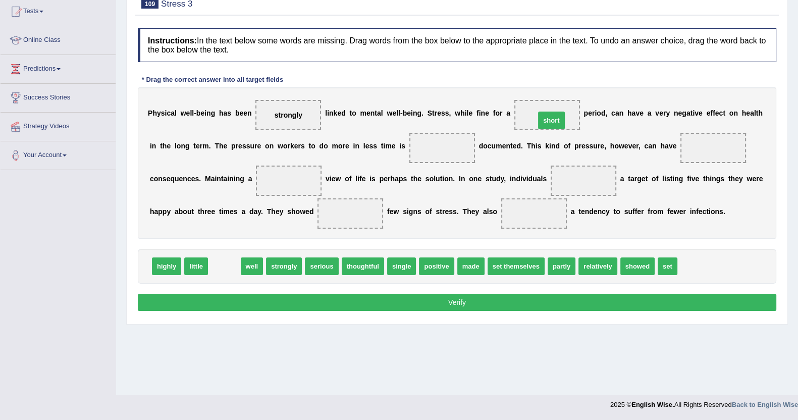
drag, startPoint x: 220, startPoint y: 272, endPoint x: 547, endPoint y: 126, distance: 358.2
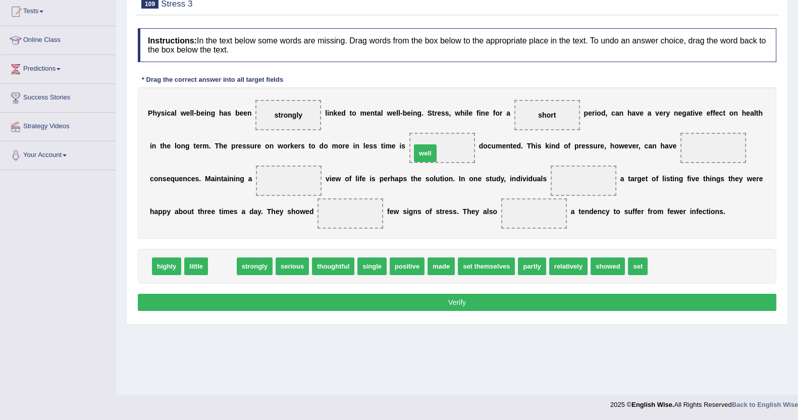
drag, startPoint x: 222, startPoint y: 266, endPoint x: 425, endPoint y: 152, distance: 232.5
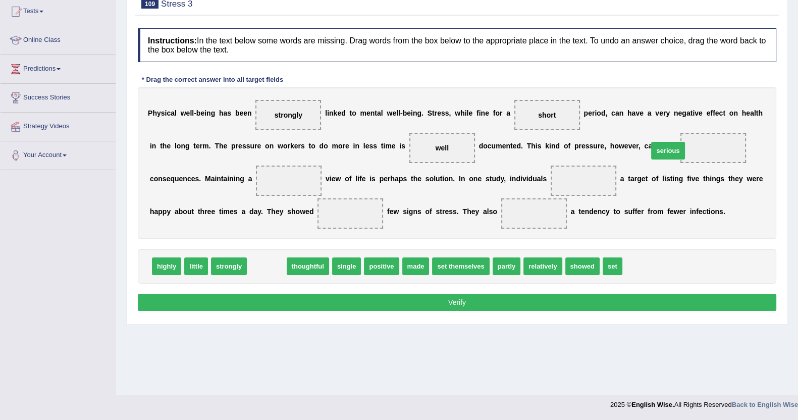
drag, startPoint x: 260, startPoint y: 270, endPoint x: 662, endPoint y: 154, distance: 417.6
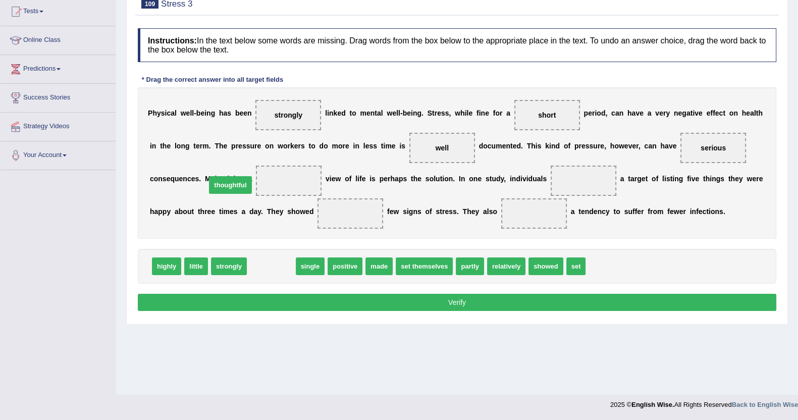
drag, startPoint x: 274, startPoint y: 265, endPoint x: 233, endPoint y: 183, distance: 91.4
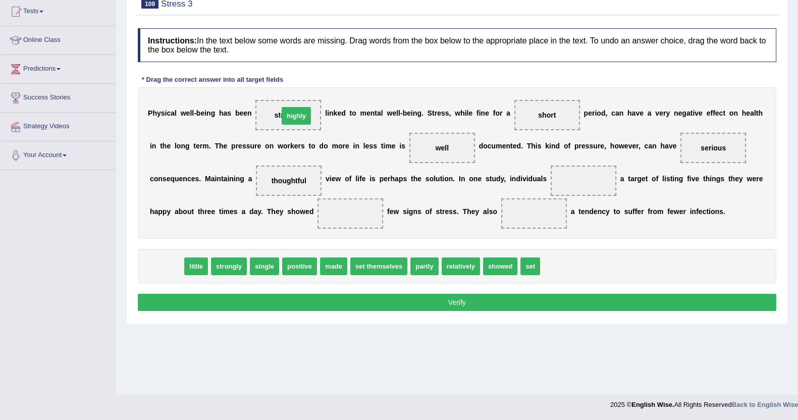
drag, startPoint x: 172, startPoint y: 271, endPoint x: 301, endPoint y: 120, distance: 199.0
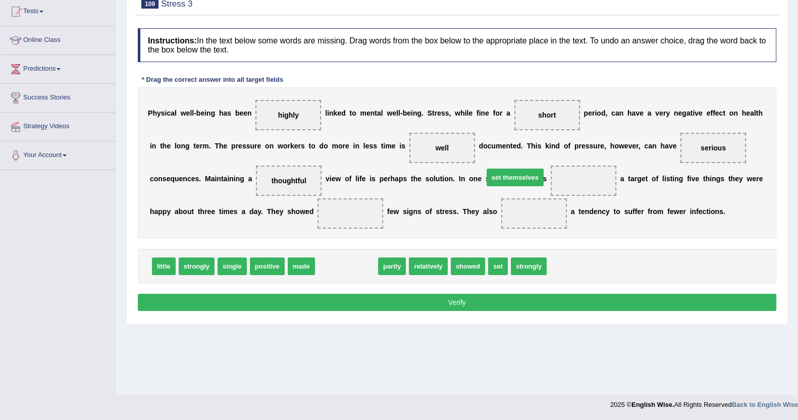
drag, startPoint x: 324, startPoint y: 260, endPoint x: 492, endPoint y: 172, distance: 190.6
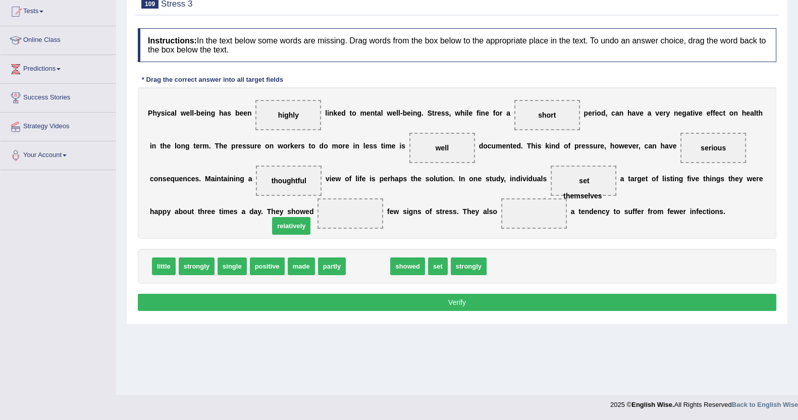
drag, startPoint x: 367, startPoint y: 266, endPoint x: 290, endPoint y: 226, distance: 87.2
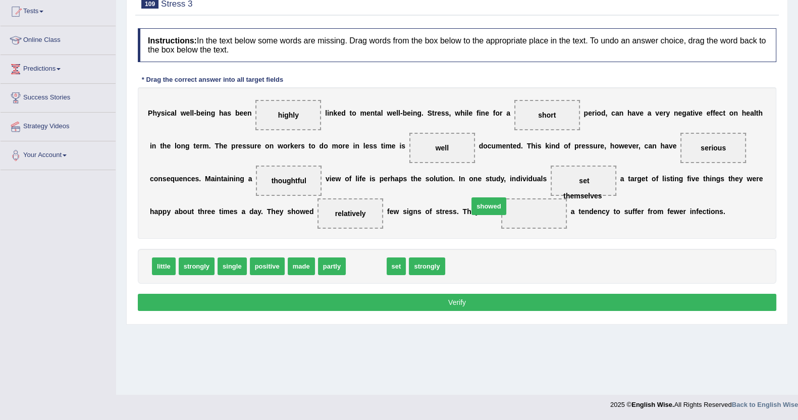
drag, startPoint x: 375, startPoint y: 263, endPoint x: 497, endPoint y: 203, distance: 136.6
click at [506, 302] on button "Verify" at bounding box center [457, 302] width 639 height 17
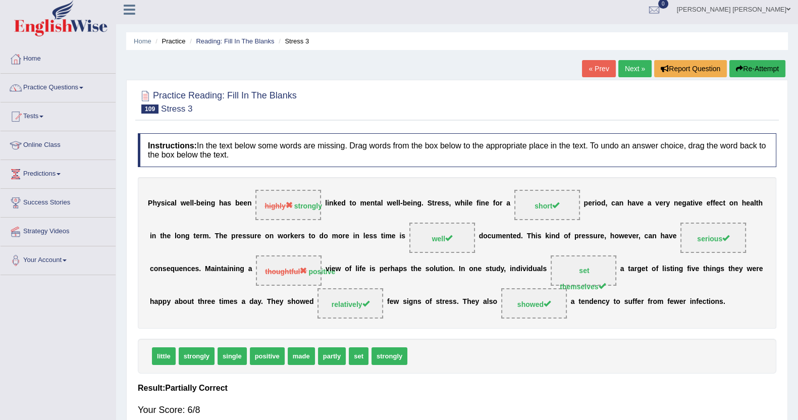
scroll to position [0, 0]
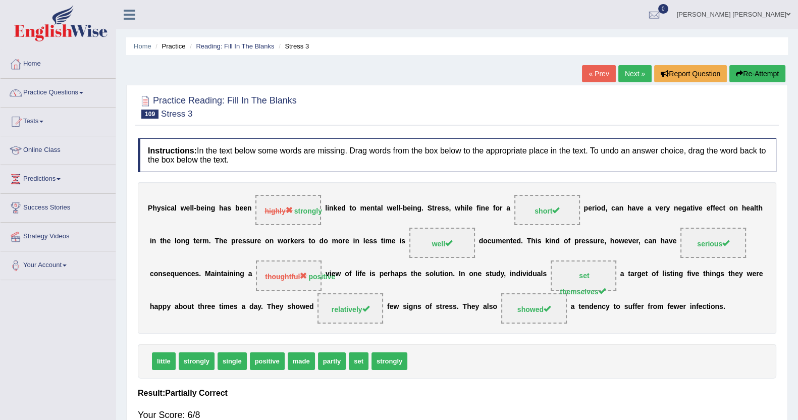
click at [593, 70] on link "« Prev" at bounding box center [598, 73] width 33 height 17
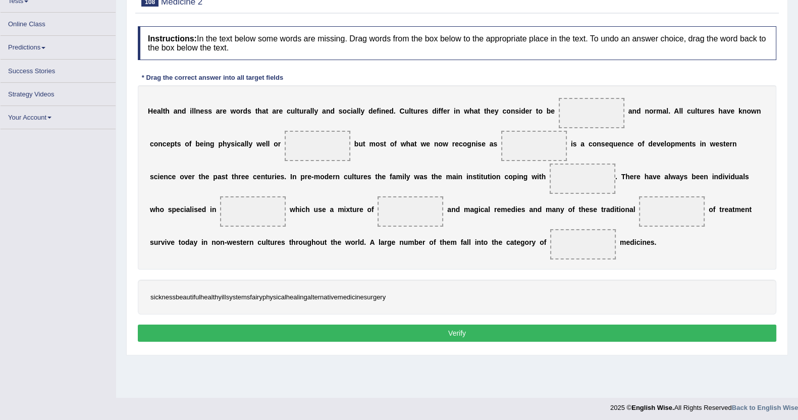
scroll to position [110, 0]
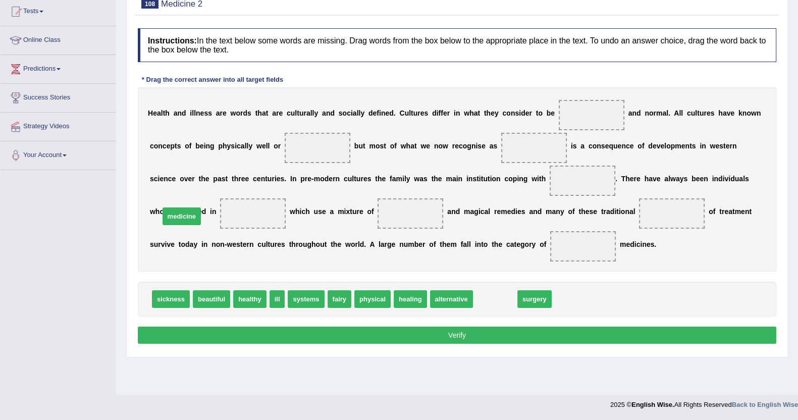
drag, startPoint x: 484, startPoint y: 299, endPoint x: 171, endPoint y: 216, distance: 324.2
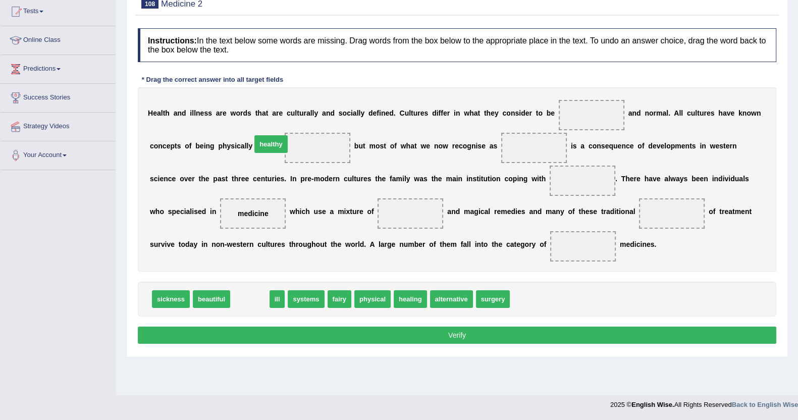
drag, startPoint x: 242, startPoint y: 302, endPoint x: 263, endPoint y: 147, distance: 156.4
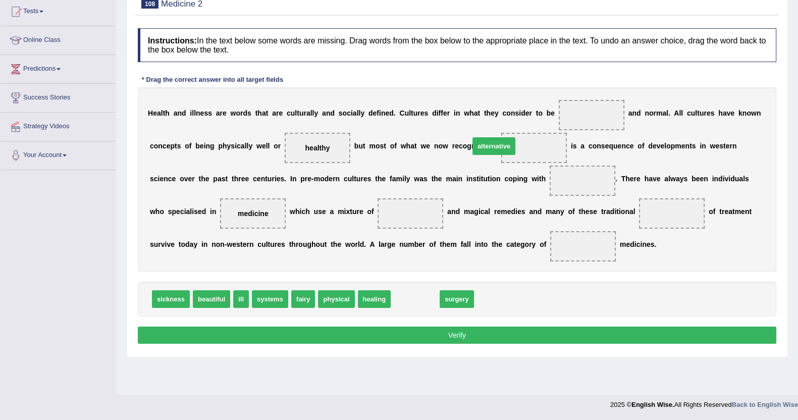
drag, startPoint x: 423, startPoint y: 299, endPoint x: 502, endPoint y: 146, distance: 172.0
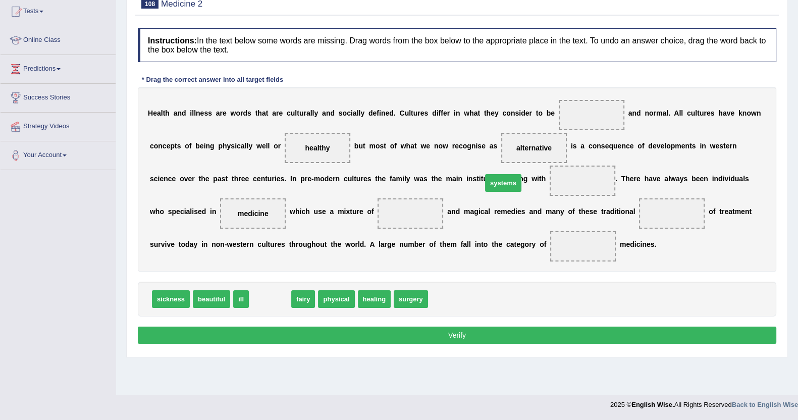
drag, startPoint x: 266, startPoint y: 299, endPoint x: 499, endPoint y: 183, distance: 260.5
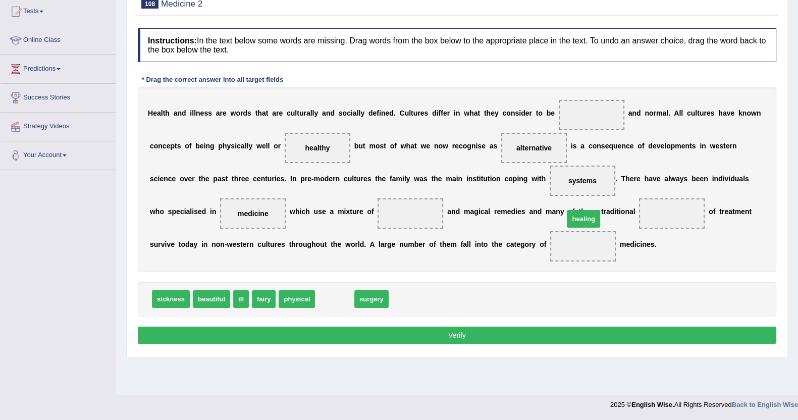
drag, startPoint x: 325, startPoint y: 301, endPoint x: 574, endPoint y: 221, distance: 261.6
drag, startPoint x: 333, startPoint y: 299, endPoint x: 336, endPoint y: 312, distance: 13.5
drag, startPoint x: 239, startPoint y: 302, endPoint x: 565, endPoint y: 125, distance: 371.1
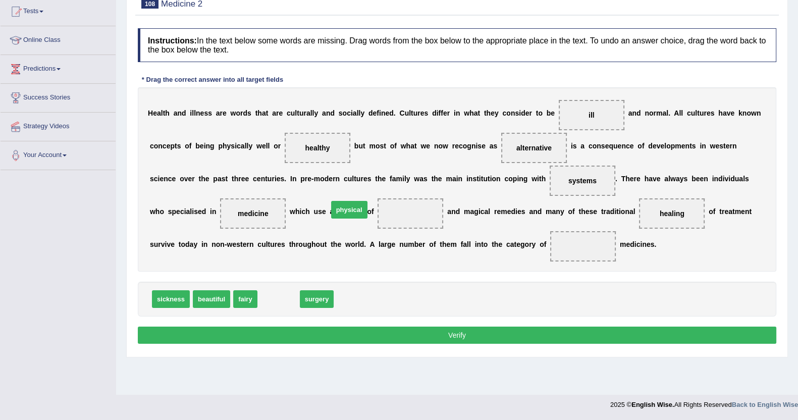
drag, startPoint x: 276, startPoint y: 300, endPoint x: 347, endPoint y: 210, distance: 114.3
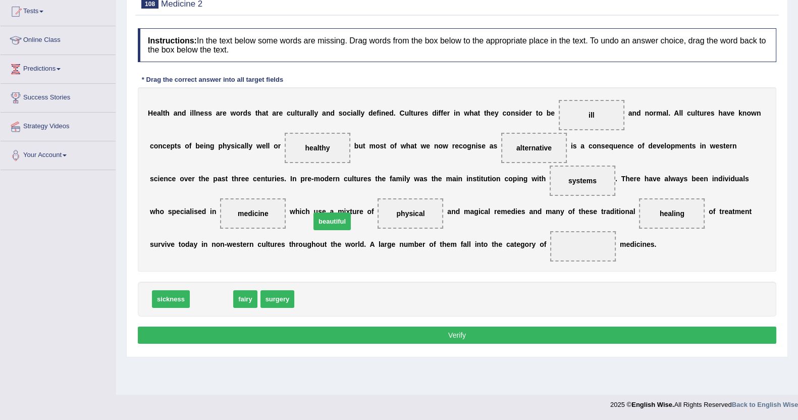
drag, startPoint x: 220, startPoint y: 289, endPoint x: 341, endPoint y: 212, distance: 143.2
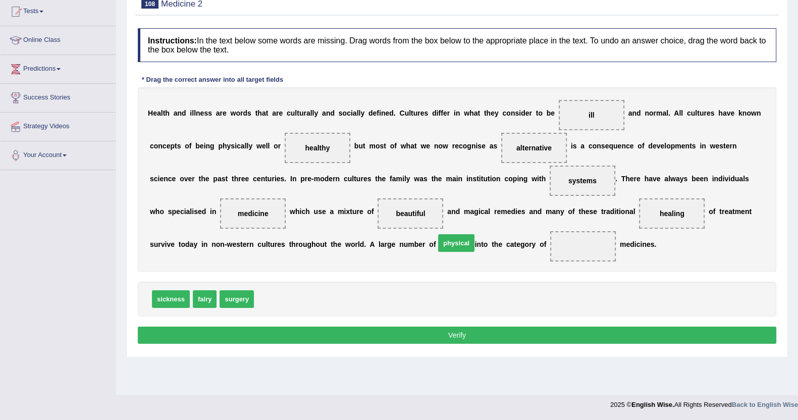
drag, startPoint x: 265, startPoint y: 304, endPoint x: 445, endPoint y: 248, distance: 189.2
click at [481, 340] on button "Verify" at bounding box center [457, 335] width 639 height 17
